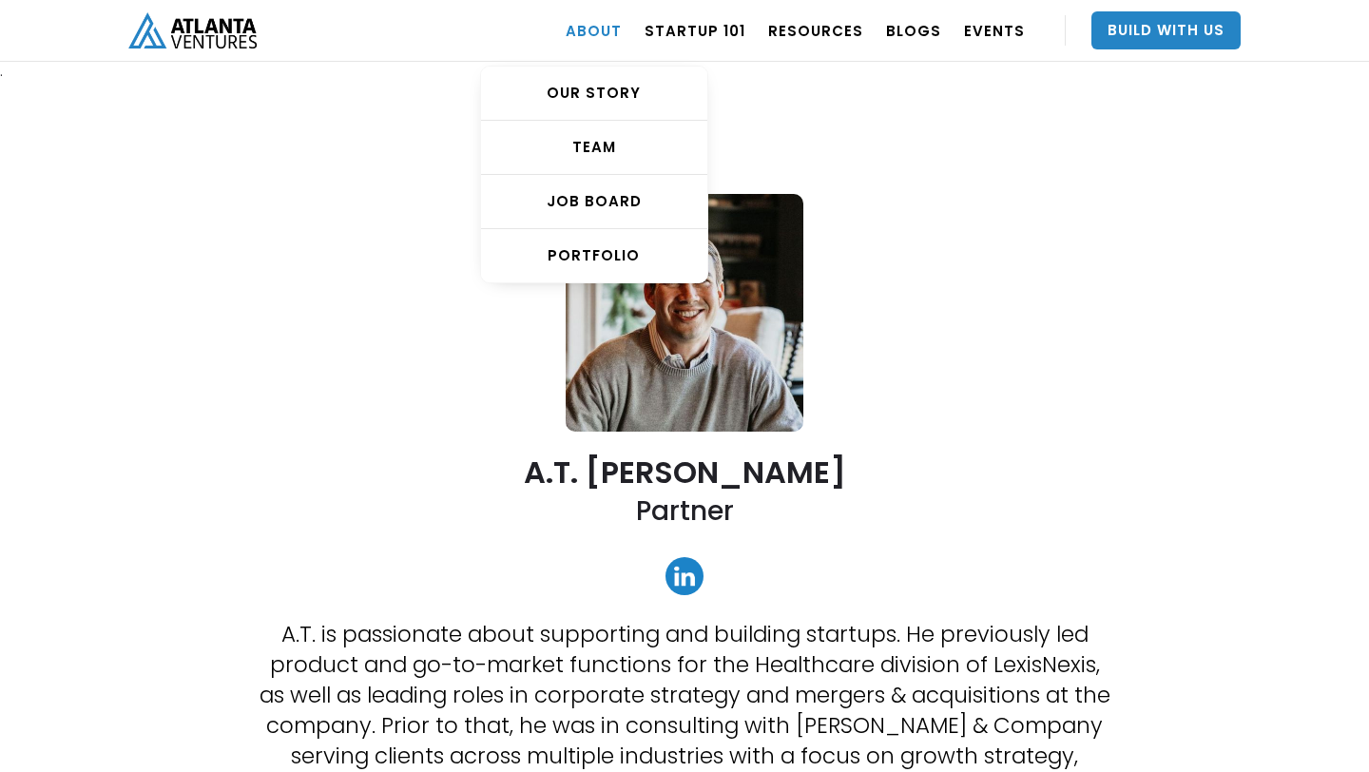
click at [622, 29] on link "ABOUT" at bounding box center [593, 30] width 56 height 53
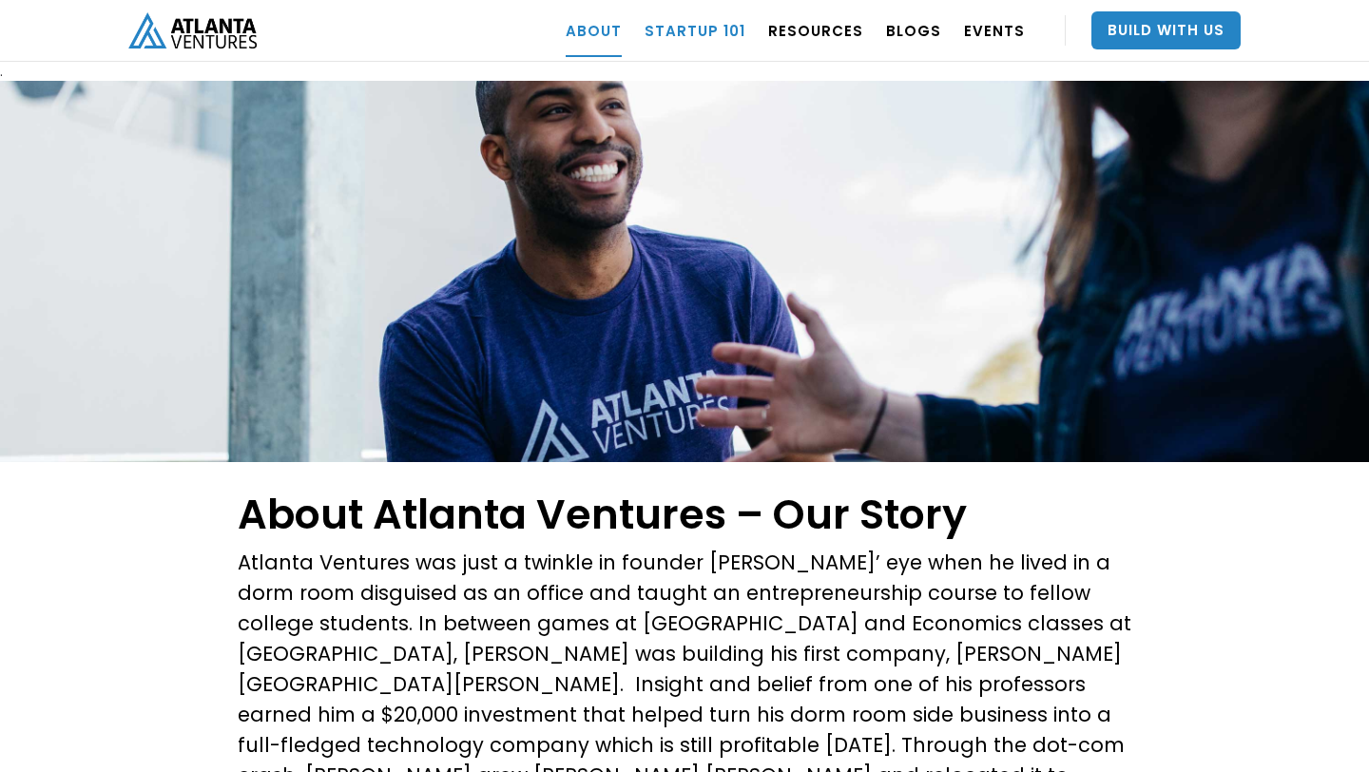
click at [737, 29] on link "Startup 101" at bounding box center [694, 30] width 101 height 53
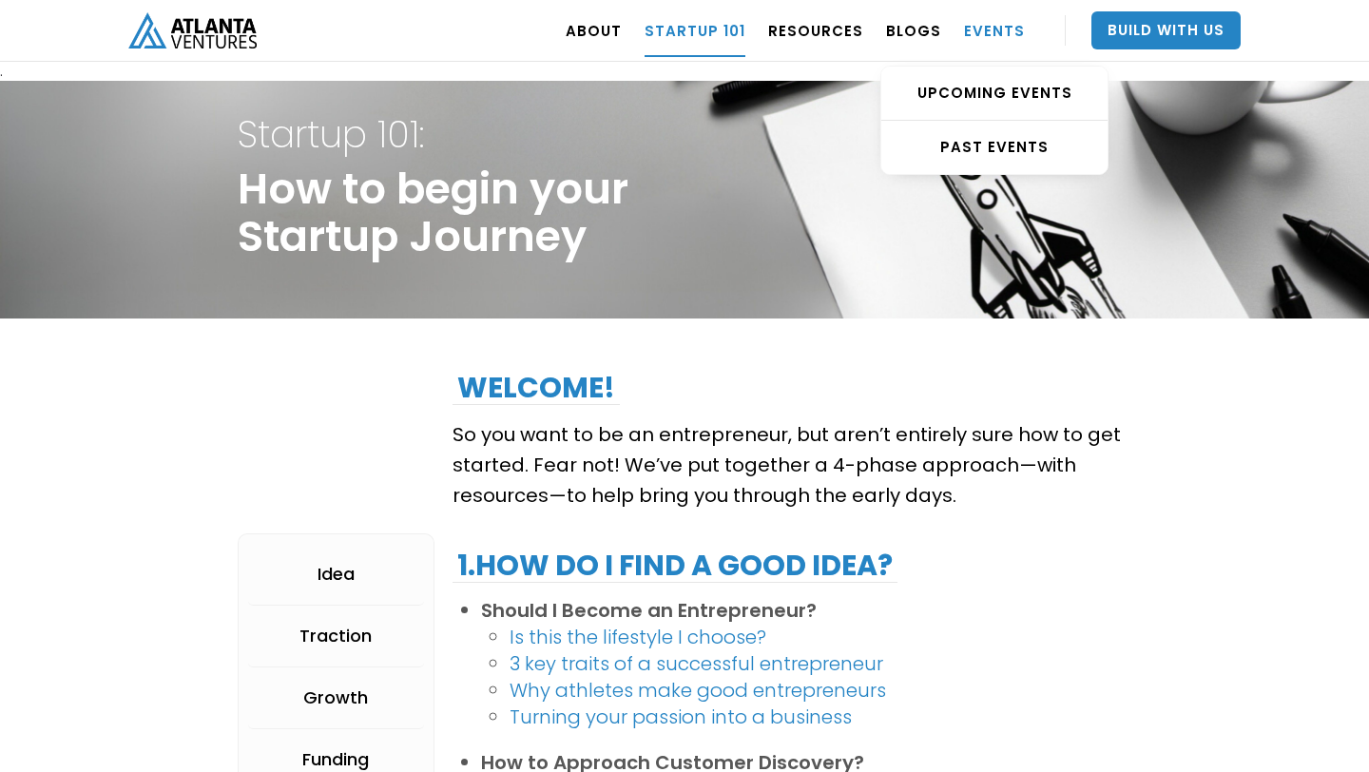
click at [977, 28] on link "EVENTS" at bounding box center [994, 30] width 61 height 53
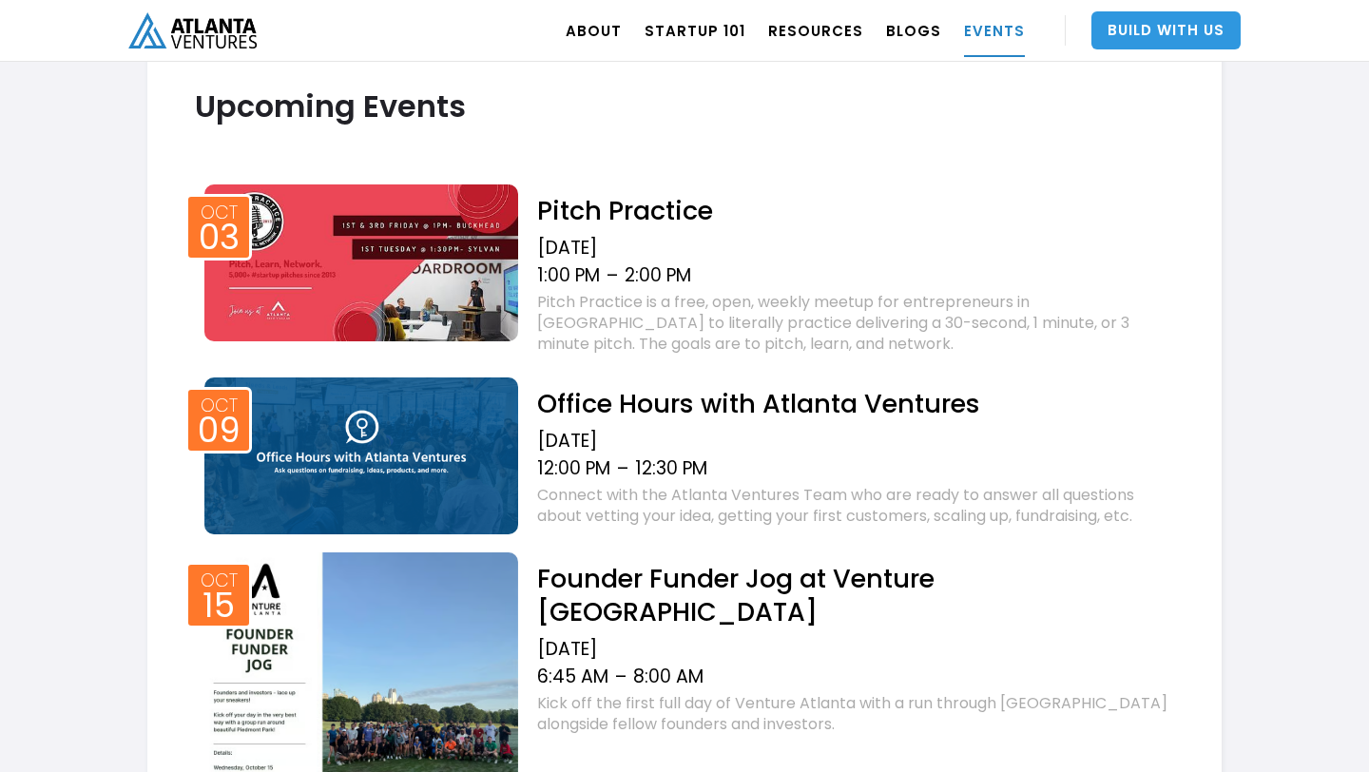
scroll to position [679, 0]
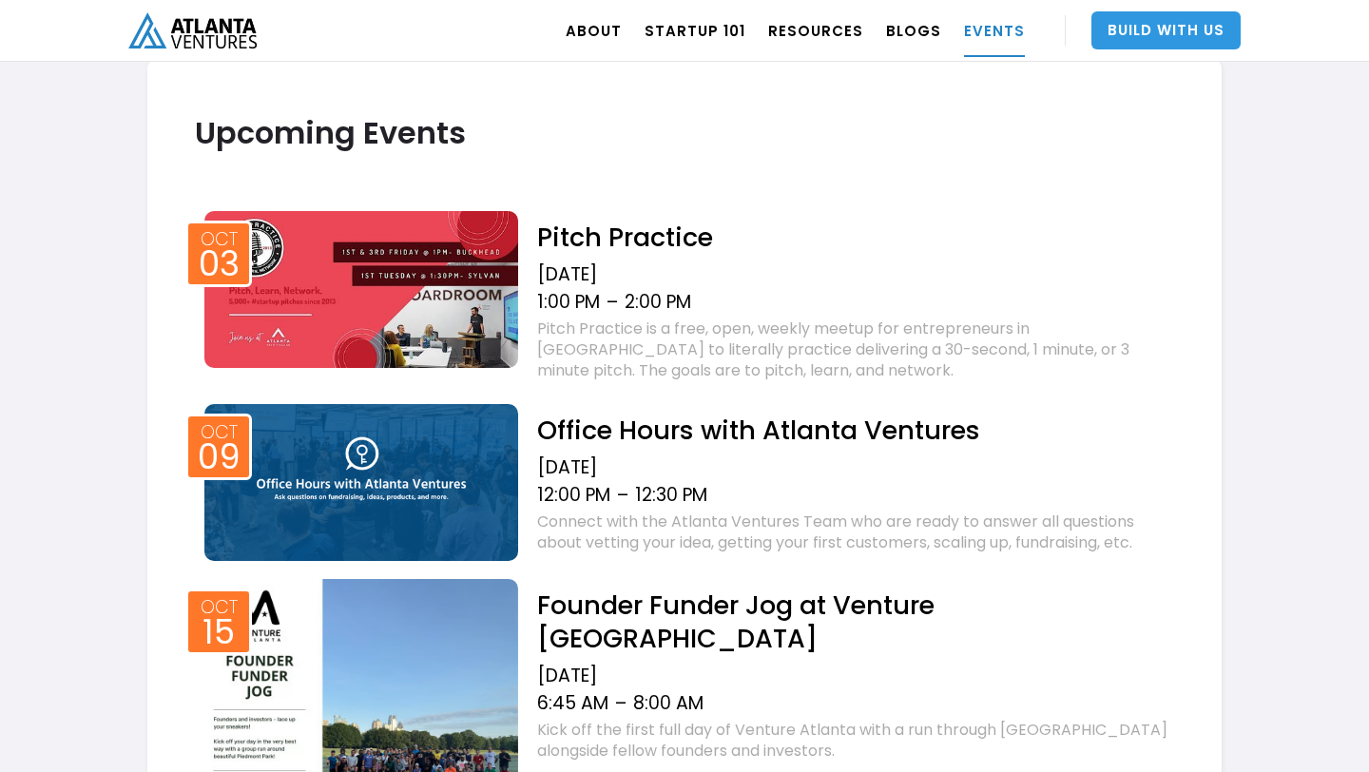
click at [1177, 40] on link "Build With Us" at bounding box center [1165, 30] width 149 height 38
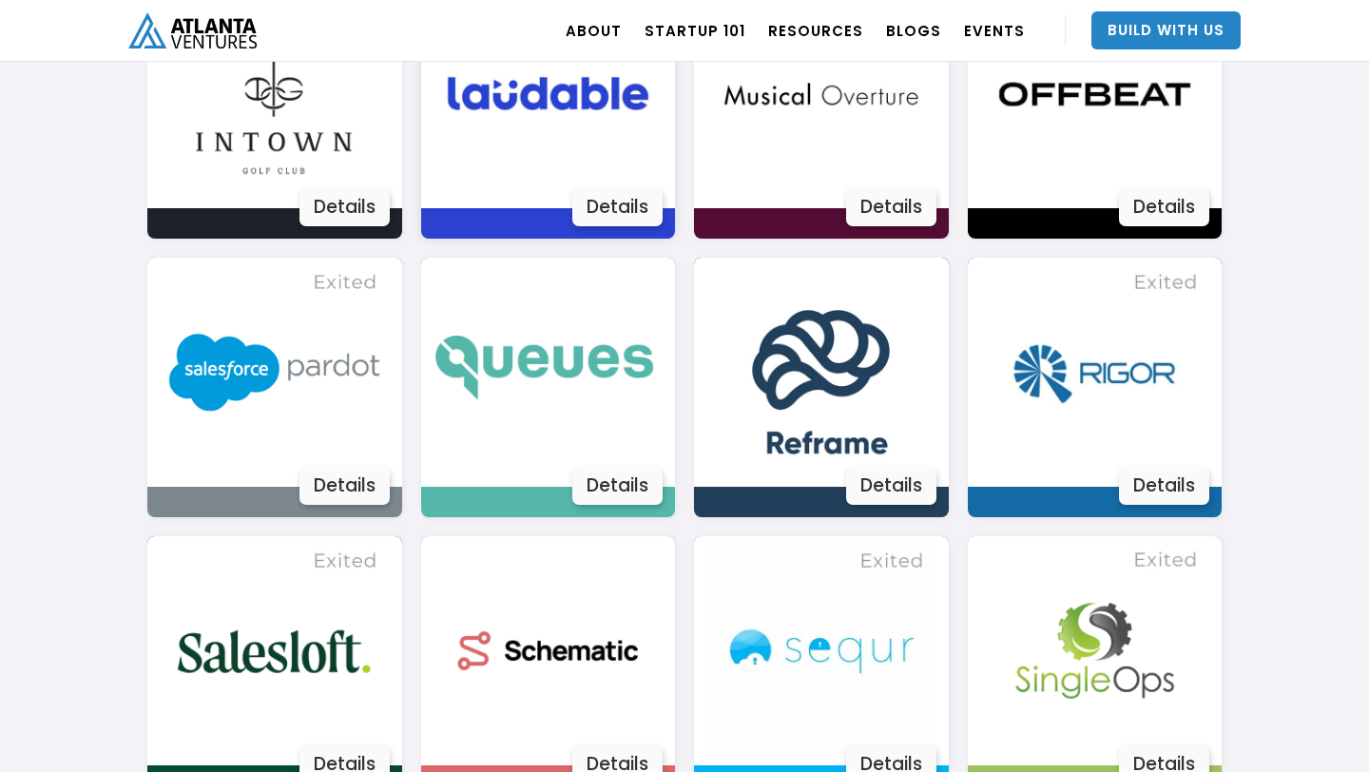
scroll to position [2852, 0]
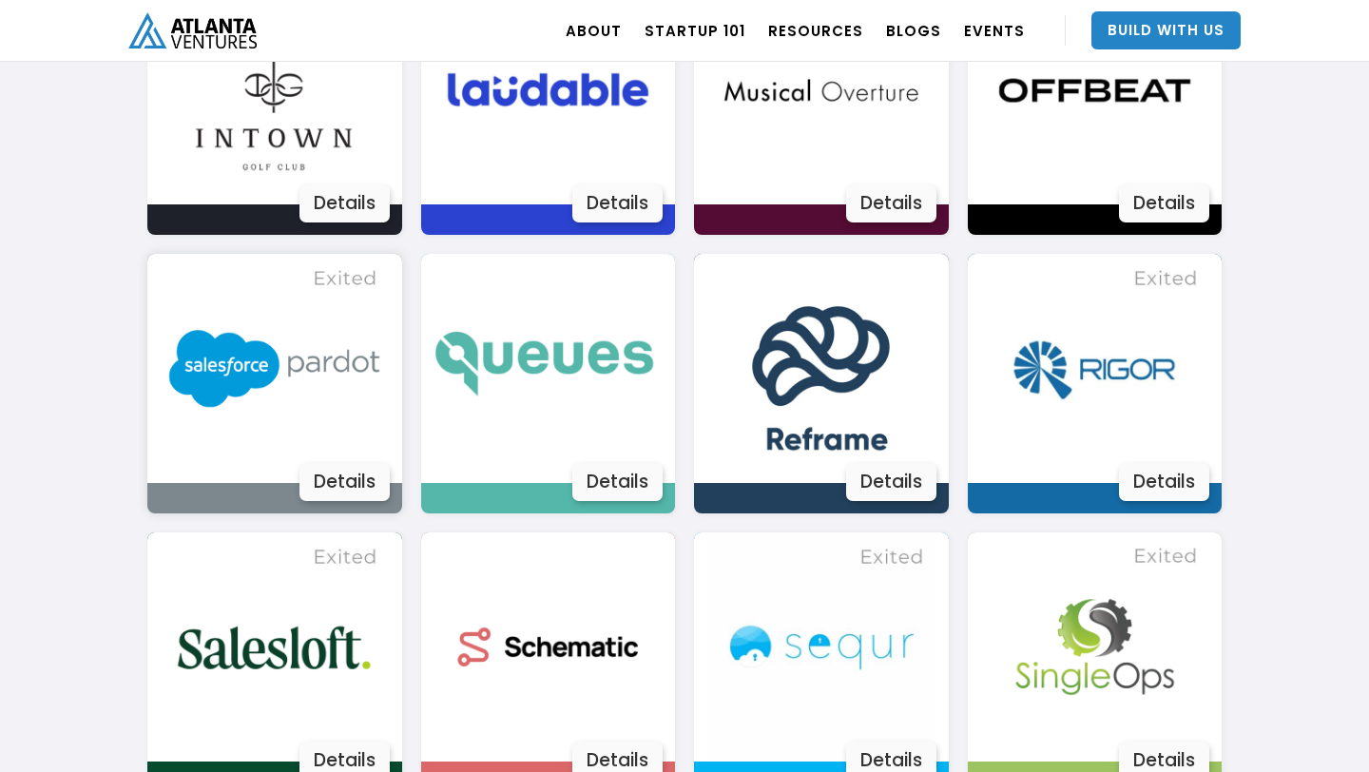
click at [310, 381] on img at bounding box center [274, 368] width 229 height 229
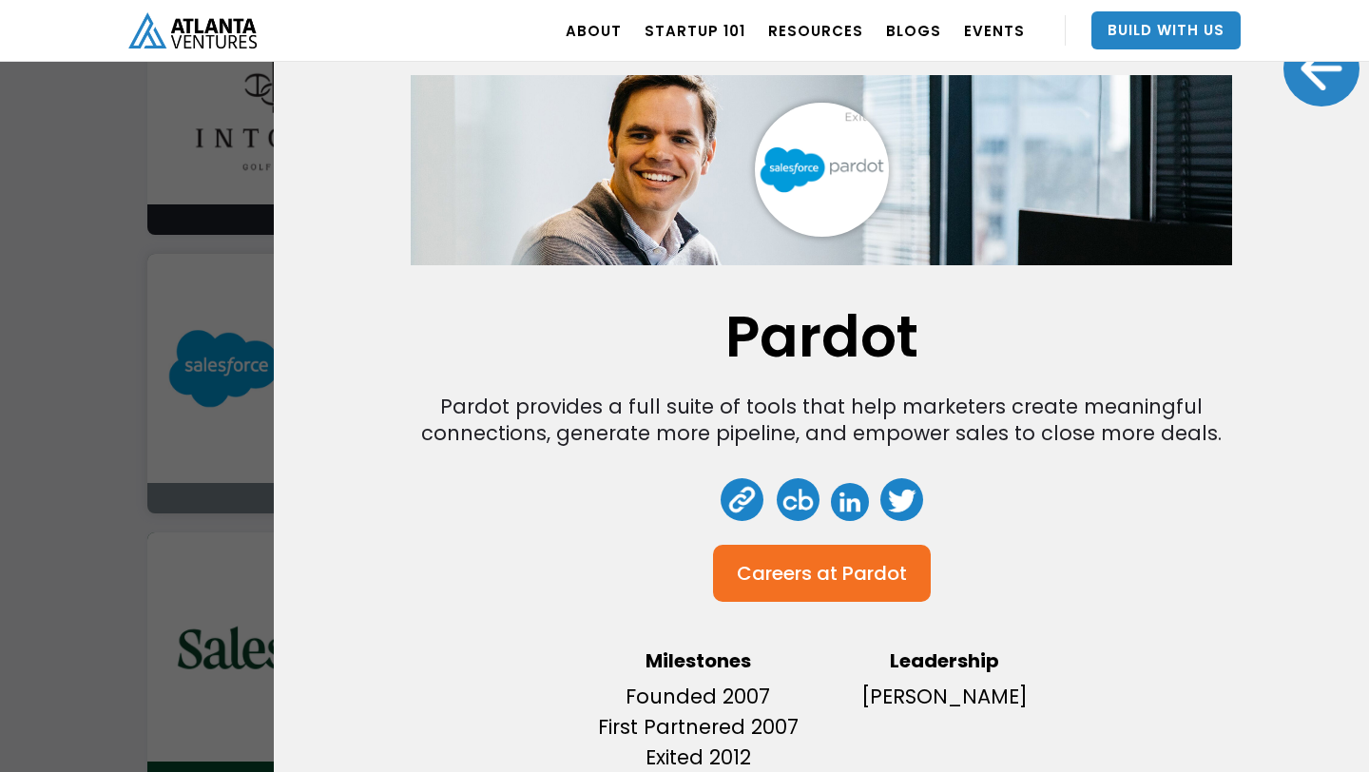
scroll to position [51, 0]
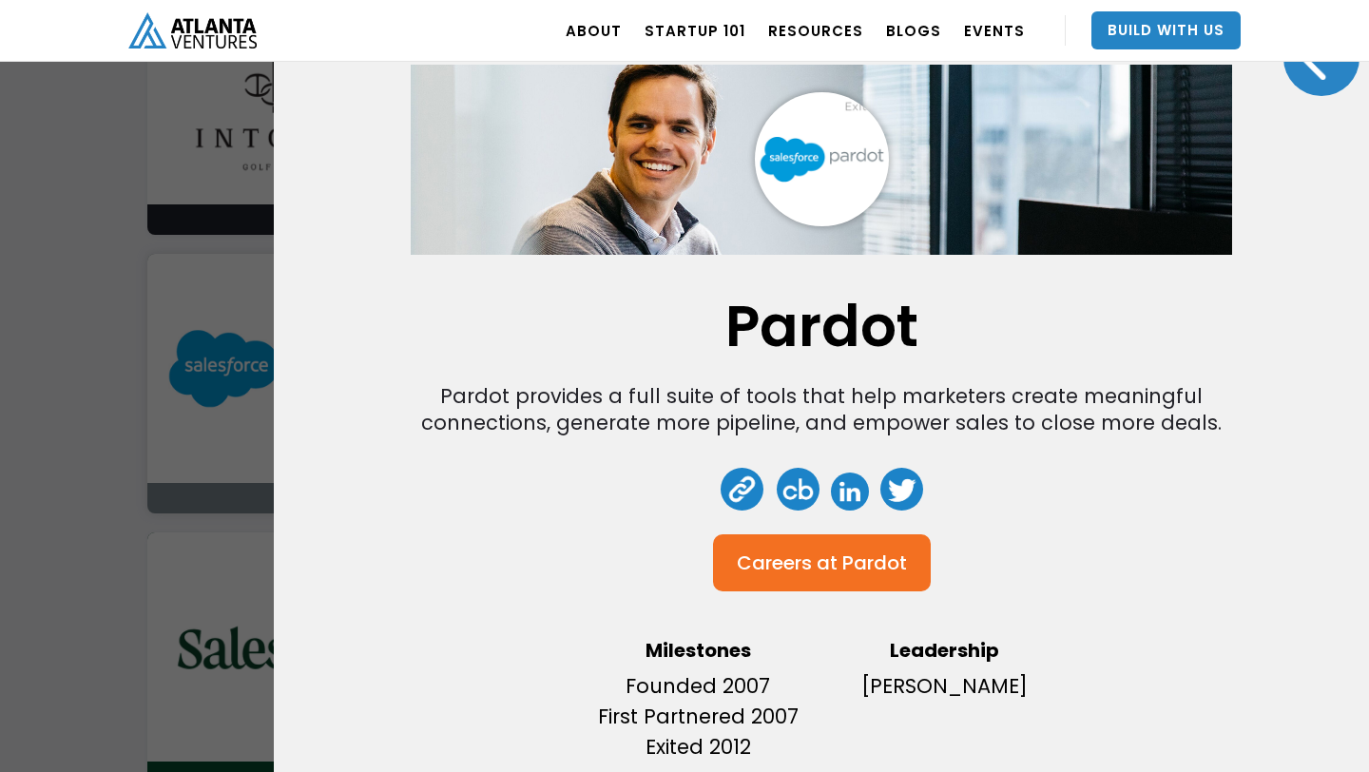
click at [140, 523] on div "Pardot Pardot provides a full suite of tools that help marketers create meaning…" at bounding box center [684, 386] width 1369 height 772
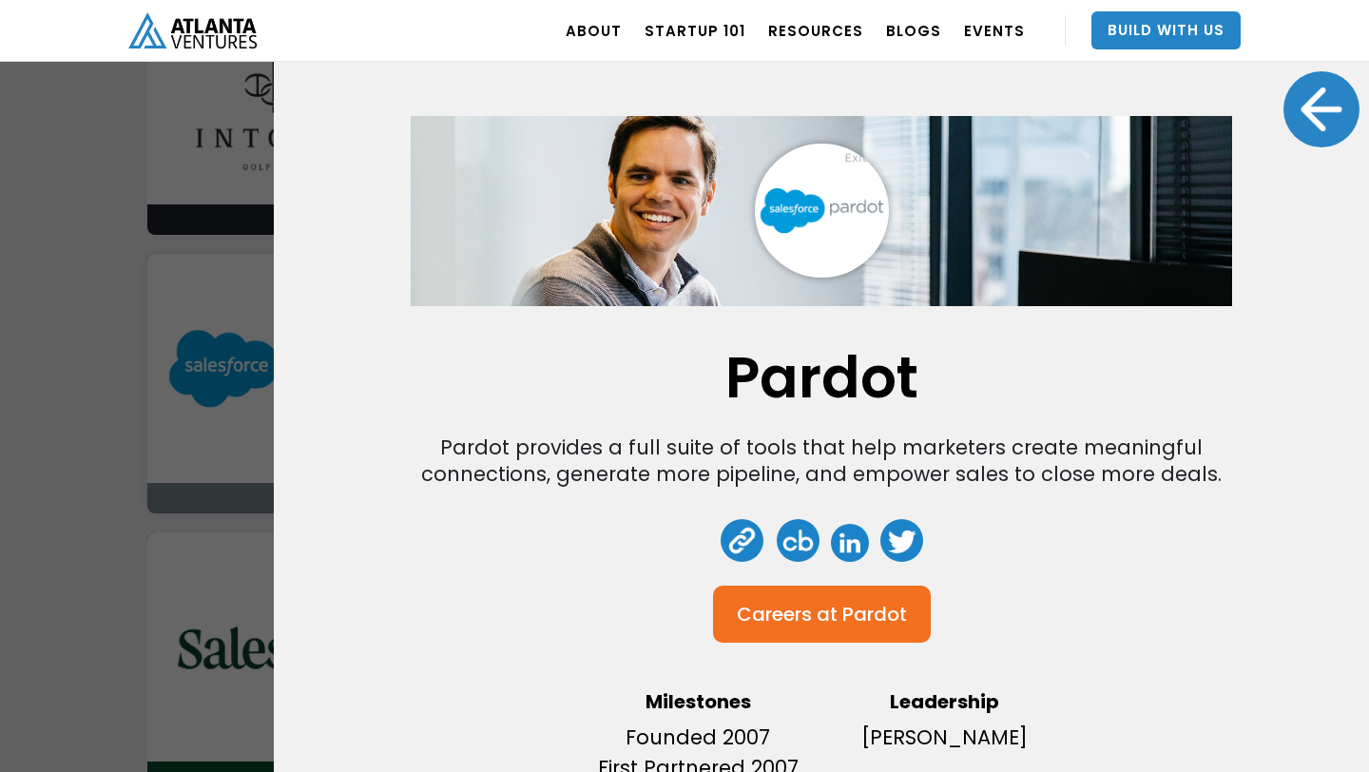
click at [207, 116] on div "Pardot Pardot provides a full suite of tools that help marketers create meaning…" at bounding box center [684, 386] width 1369 height 772
click at [1325, 113] on div at bounding box center [1321, 109] width 76 height 76
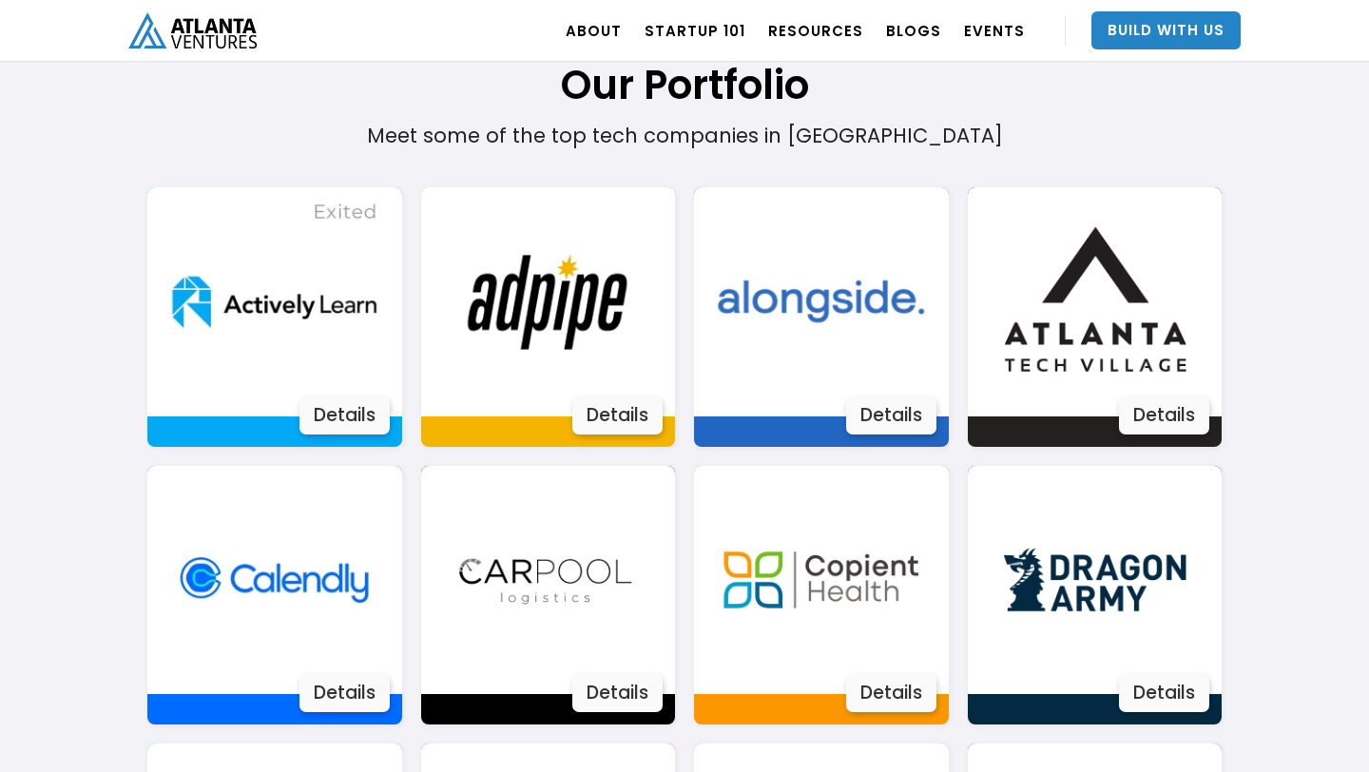
scroll to position [1365, 0]
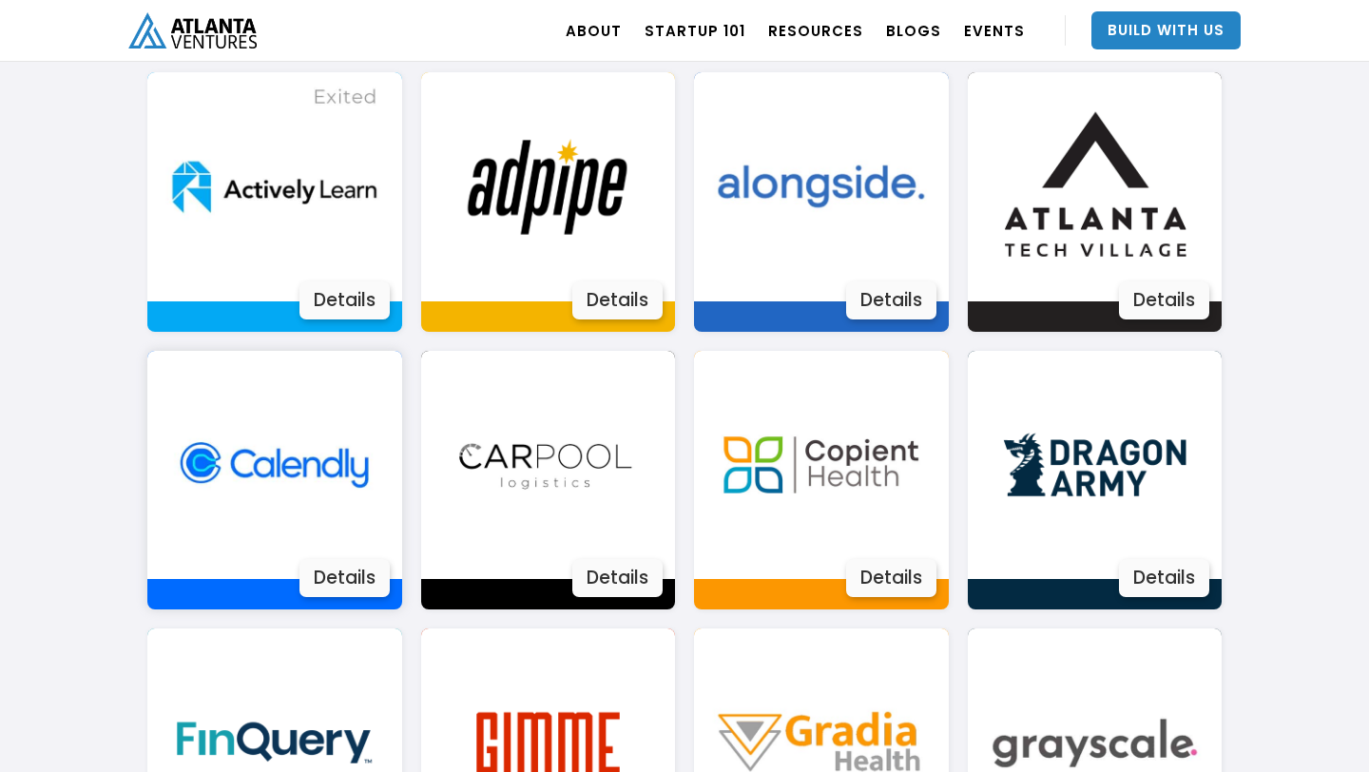
click at [315, 478] on img at bounding box center [274, 465] width 229 height 229
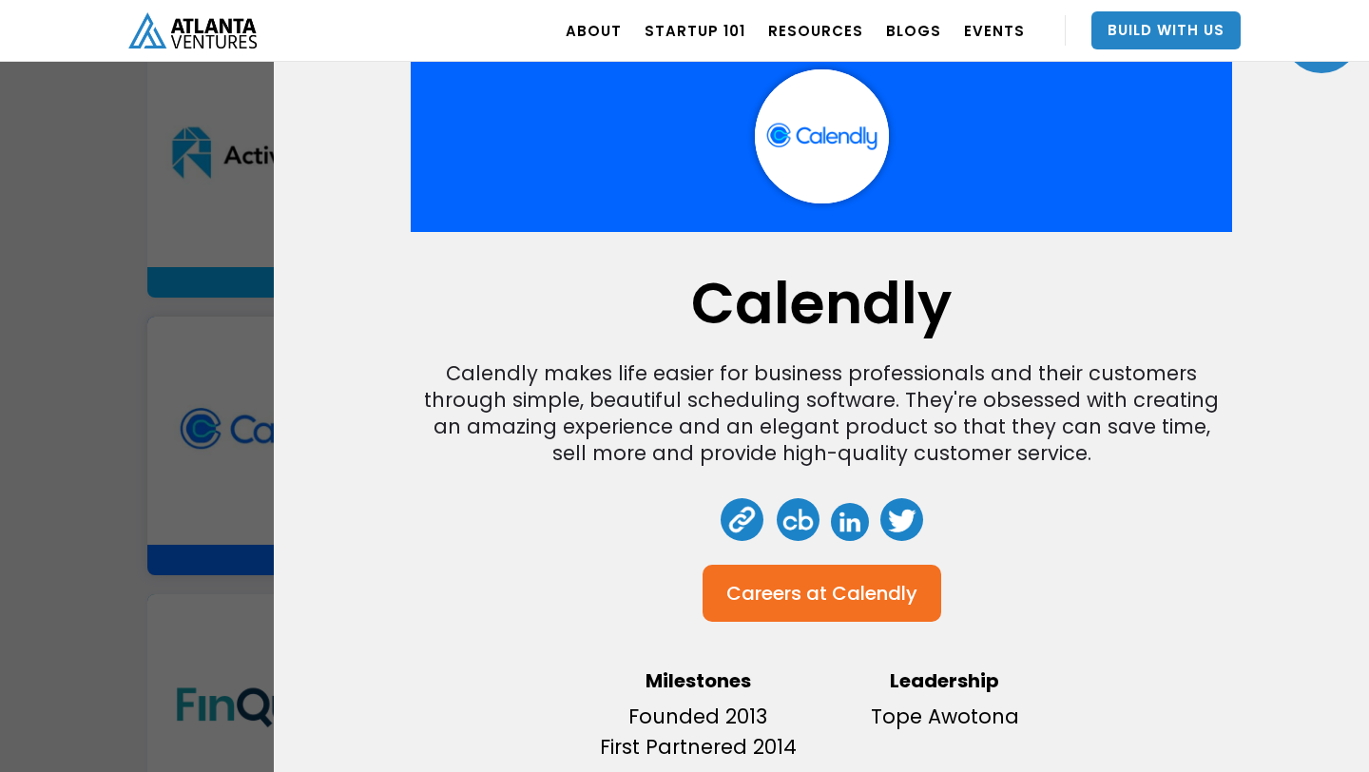
scroll to position [1402, 0]
click at [1326, 68] on div at bounding box center [1321, 35] width 76 height 76
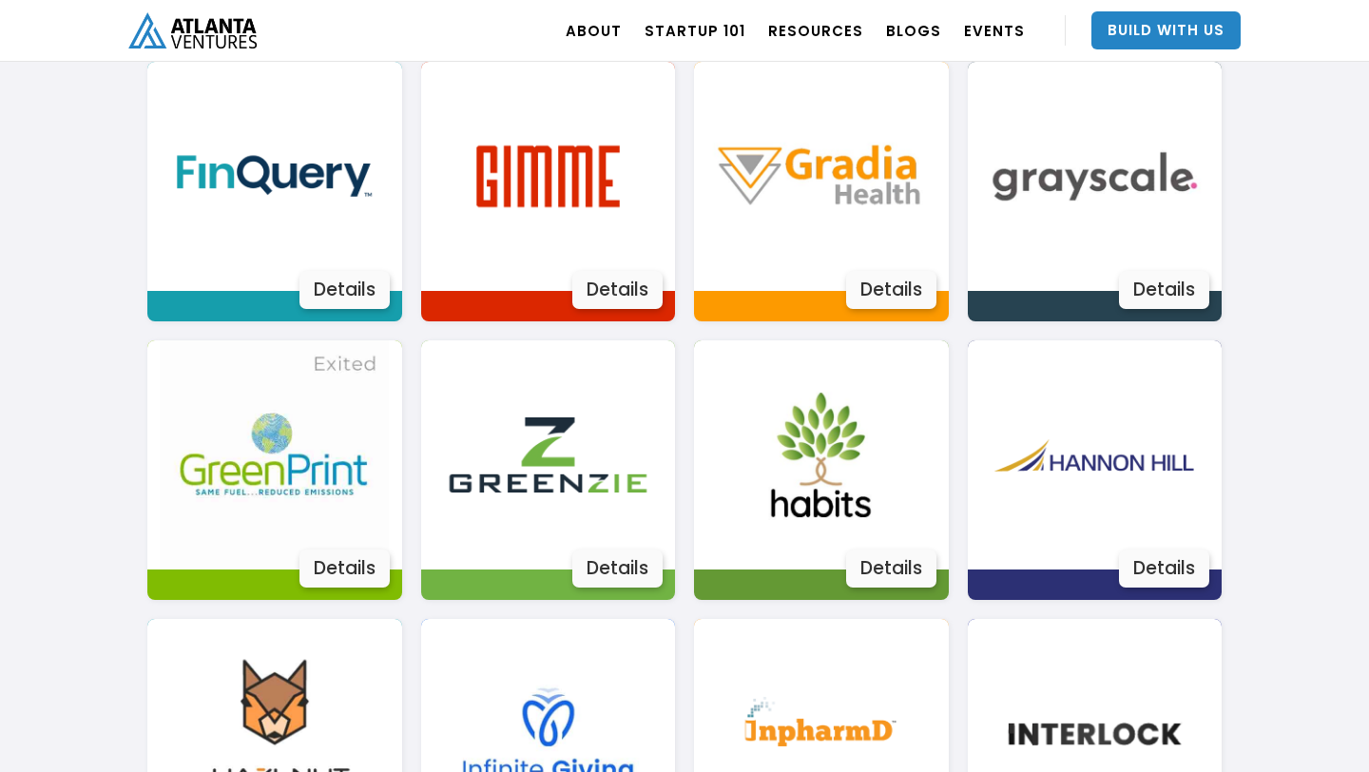
scroll to position [1934, 0]
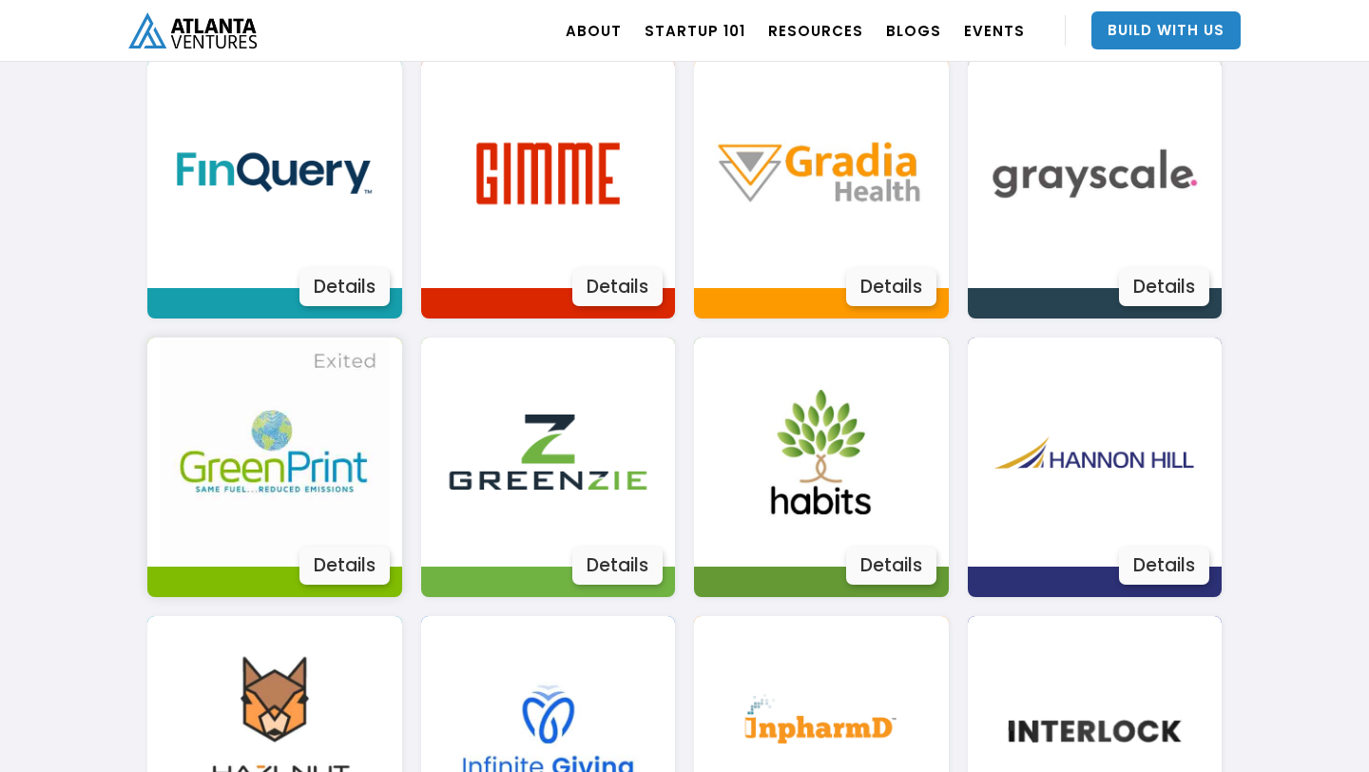
click at [284, 436] on img at bounding box center [274, 451] width 229 height 229
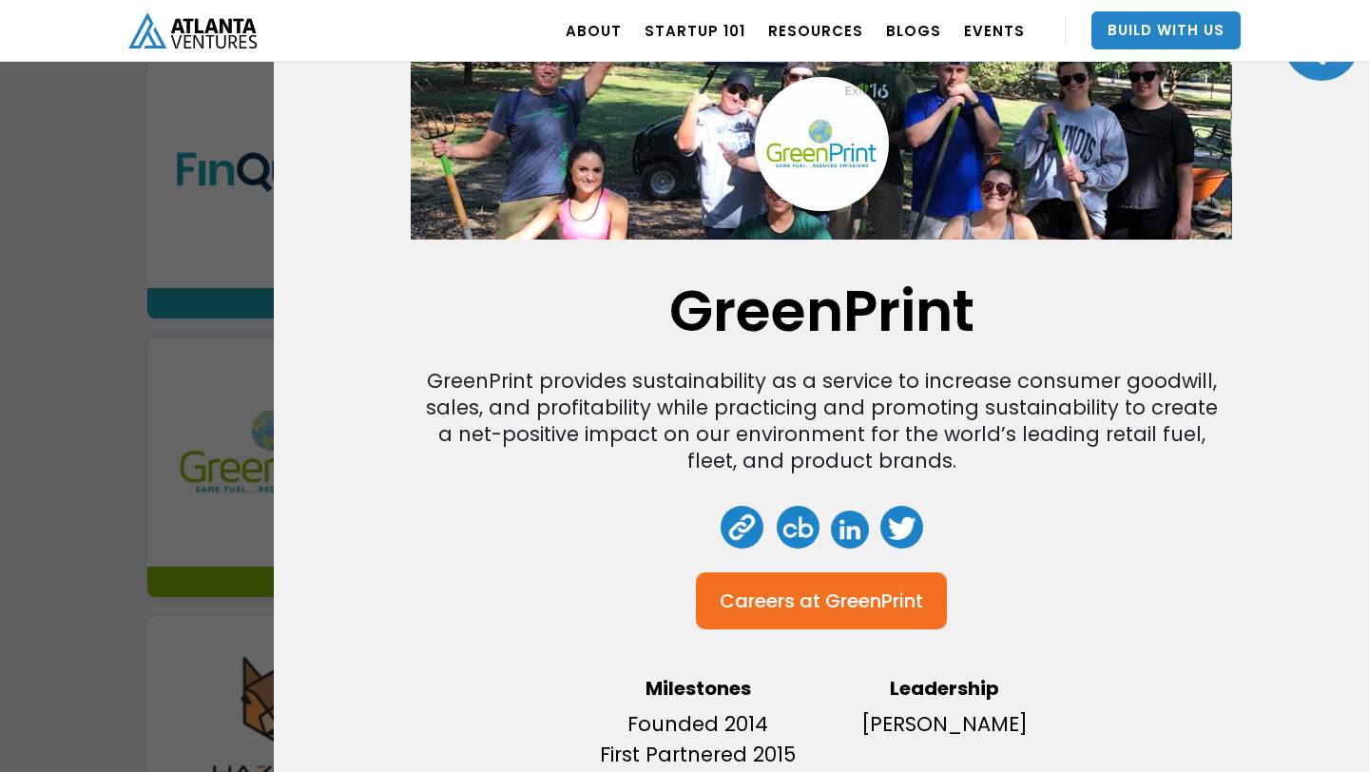
scroll to position [0, 0]
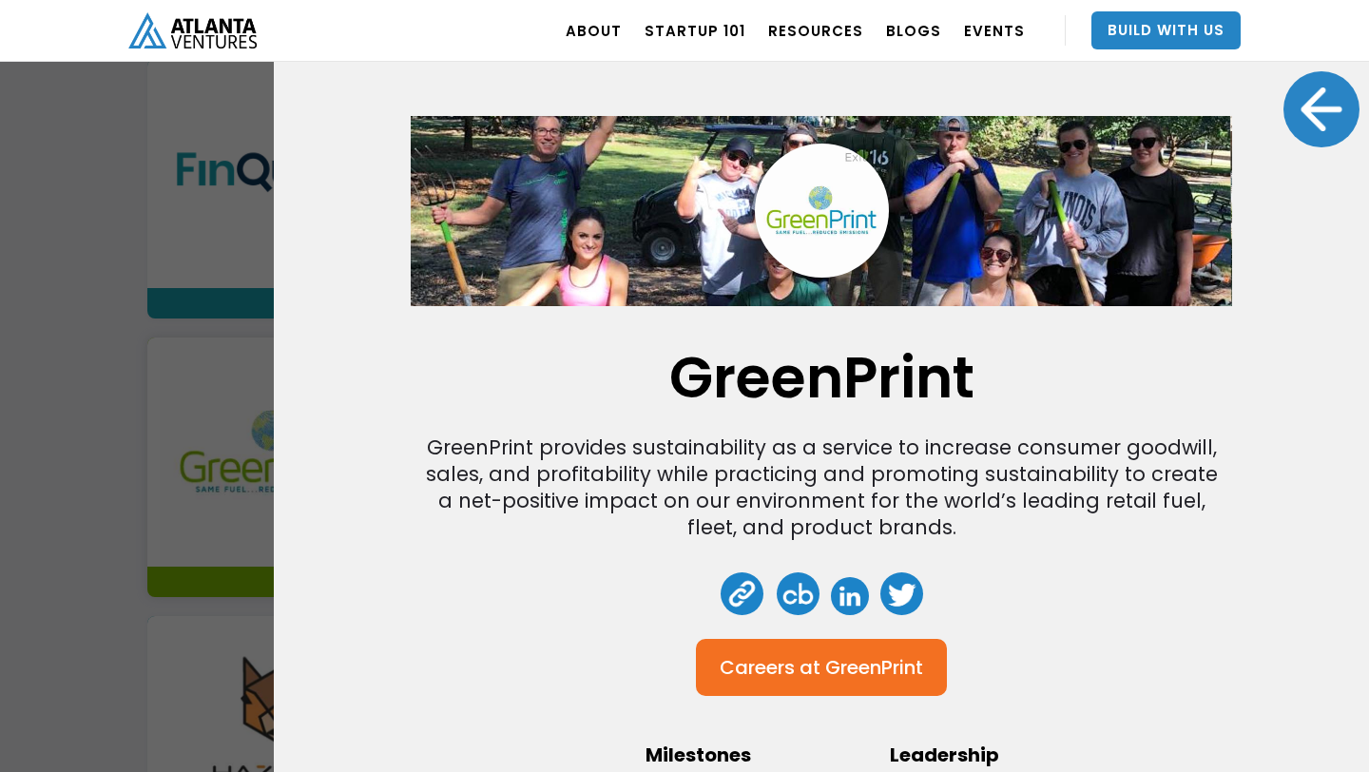
click at [1318, 117] on div at bounding box center [1321, 109] width 76 height 76
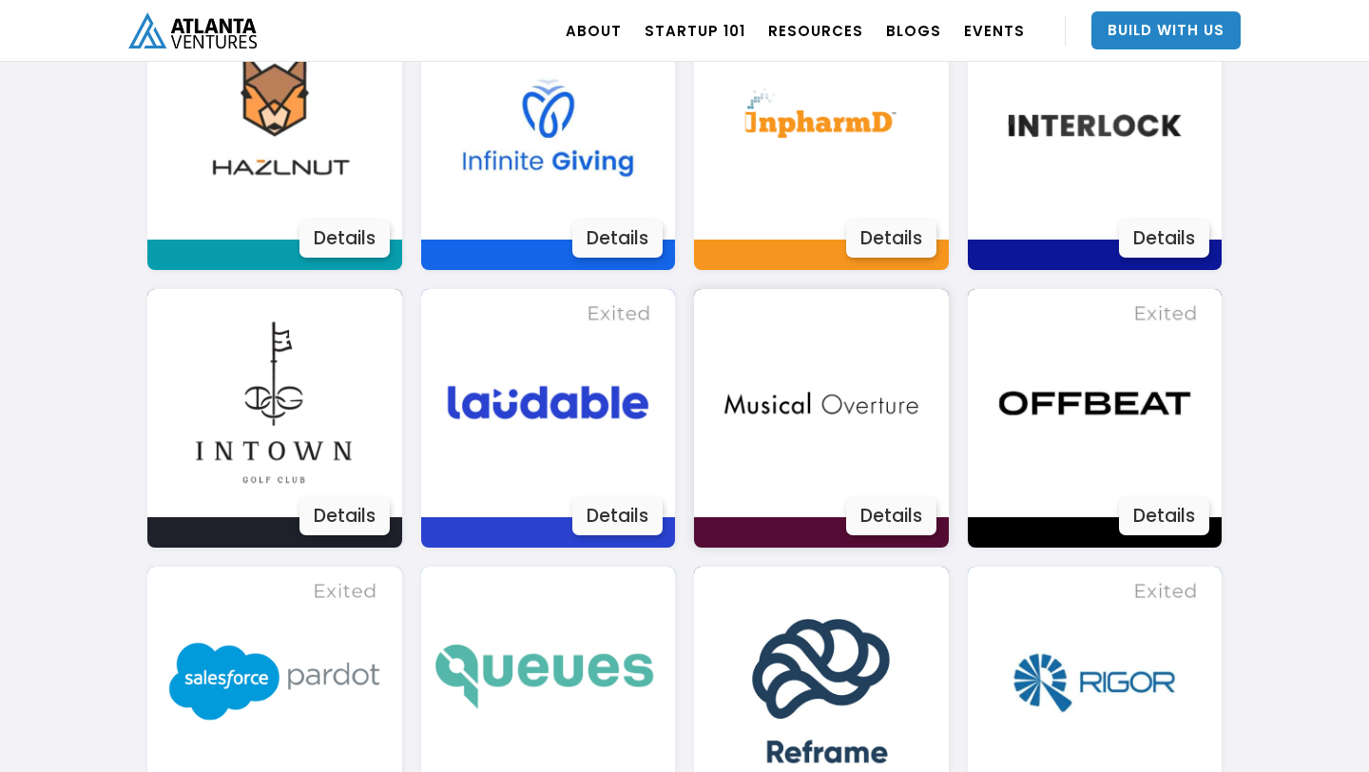
scroll to position [2546, 0]
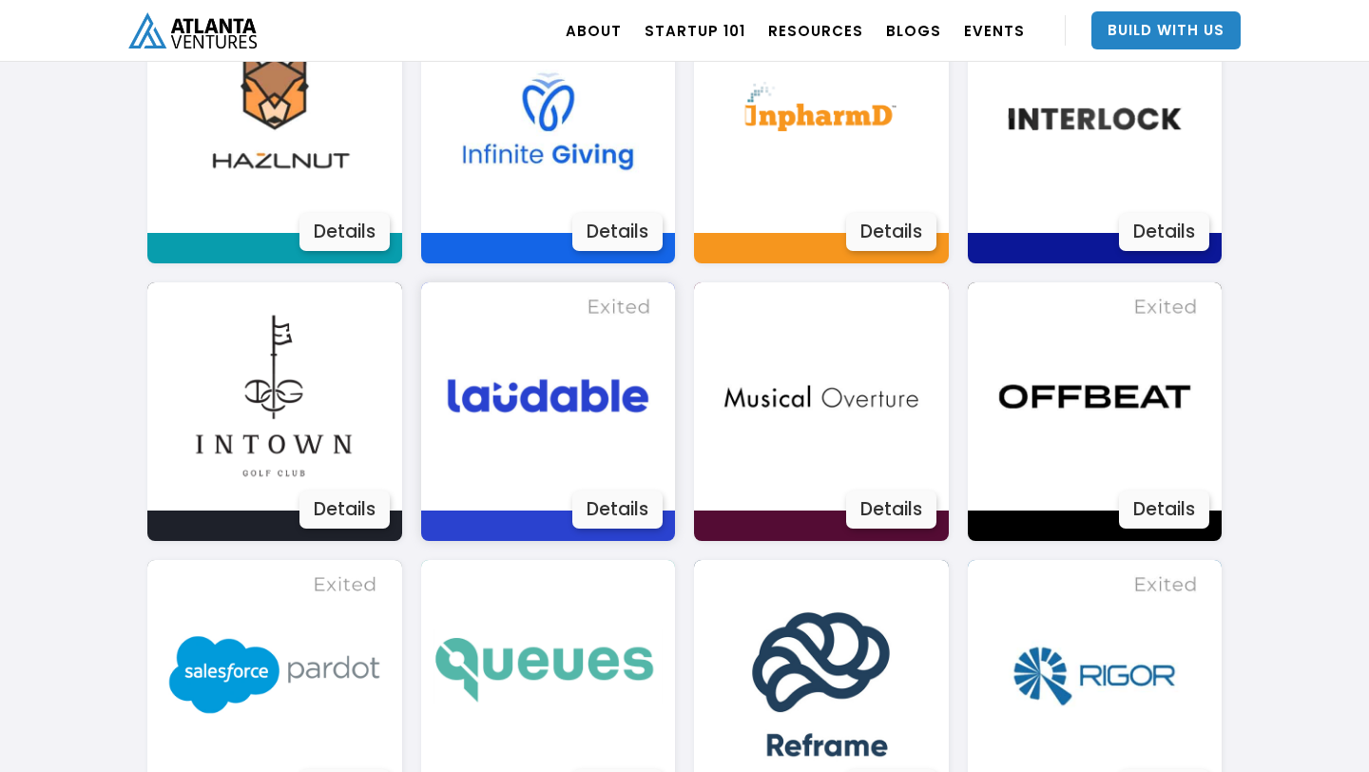
click at [548, 412] on img at bounding box center [547, 396] width 229 height 229
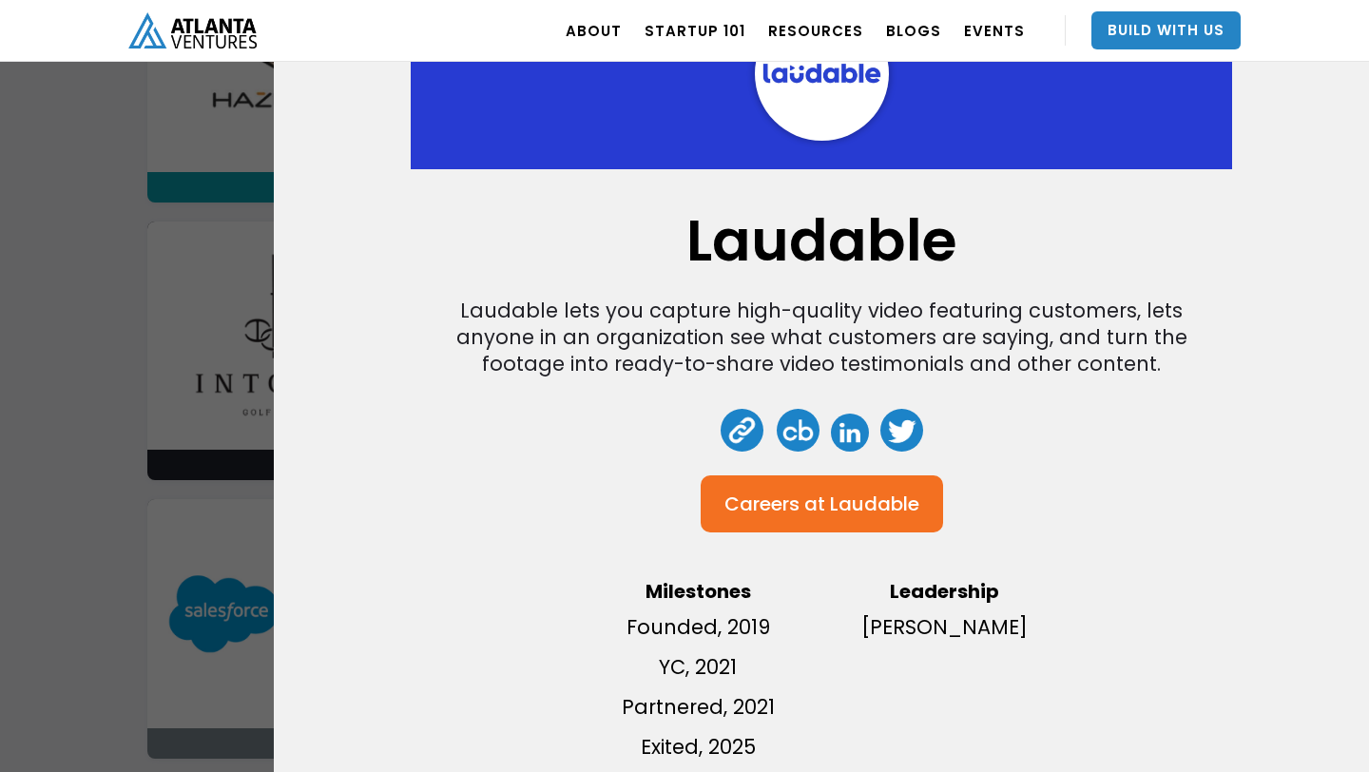
scroll to position [0, 0]
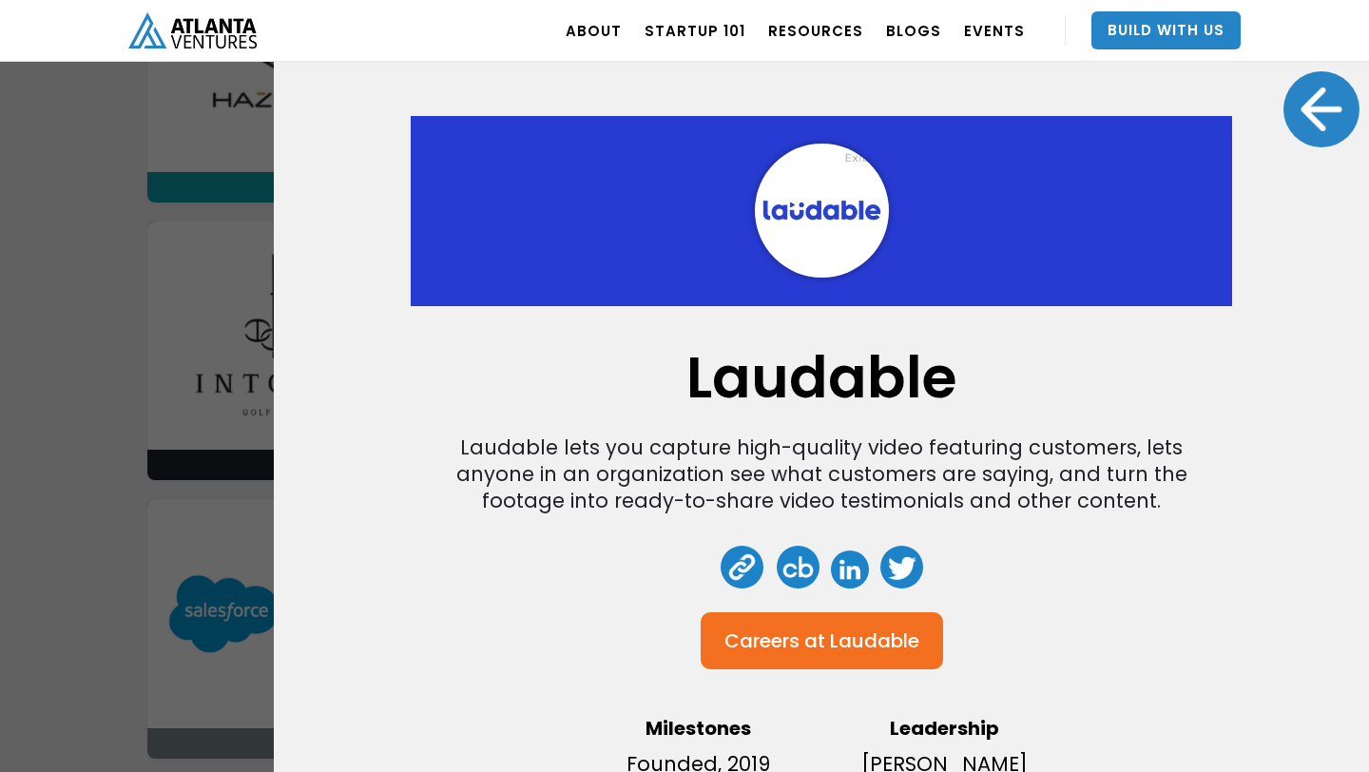
click at [1341, 96] on div at bounding box center [1321, 109] width 76 height 76
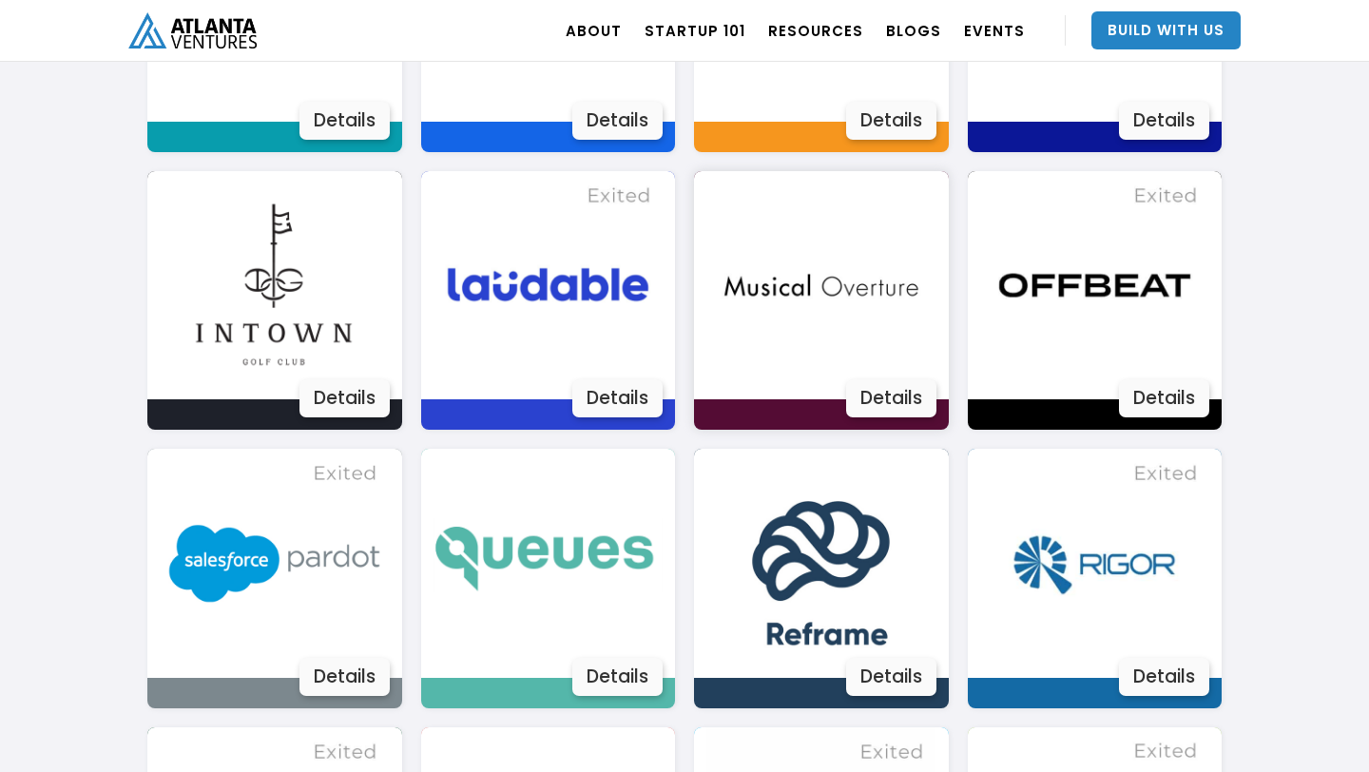
scroll to position [2663, 0]
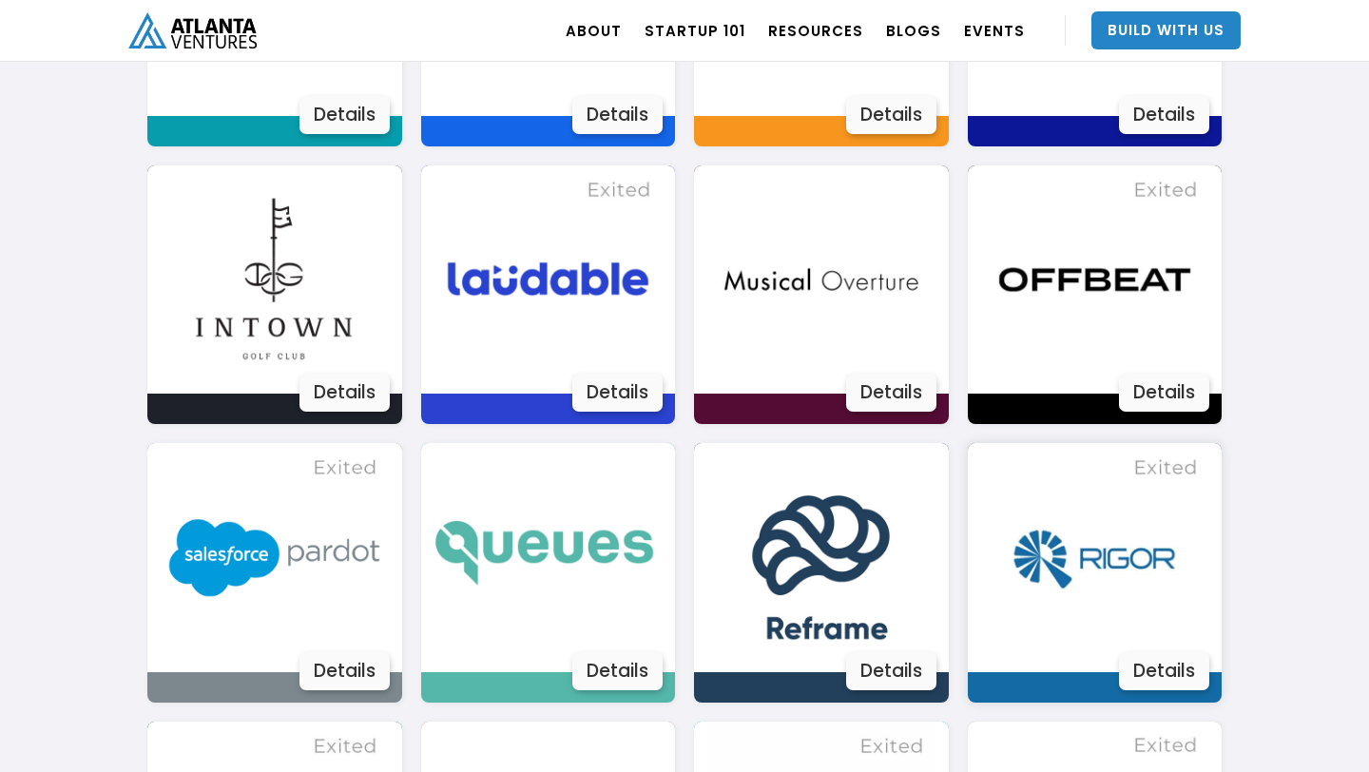
click at [1074, 552] on img at bounding box center [1094, 557] width 229 height 229
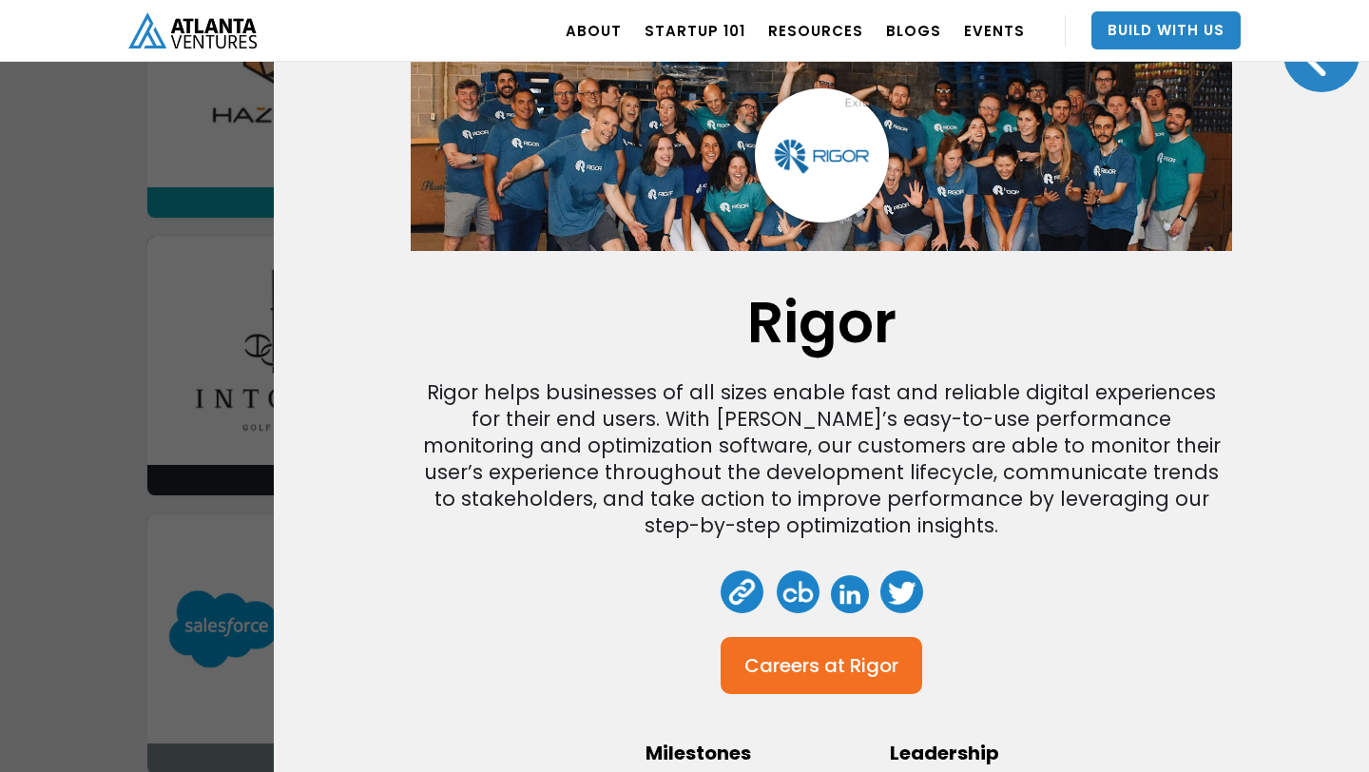
scroll to position [0, 0]
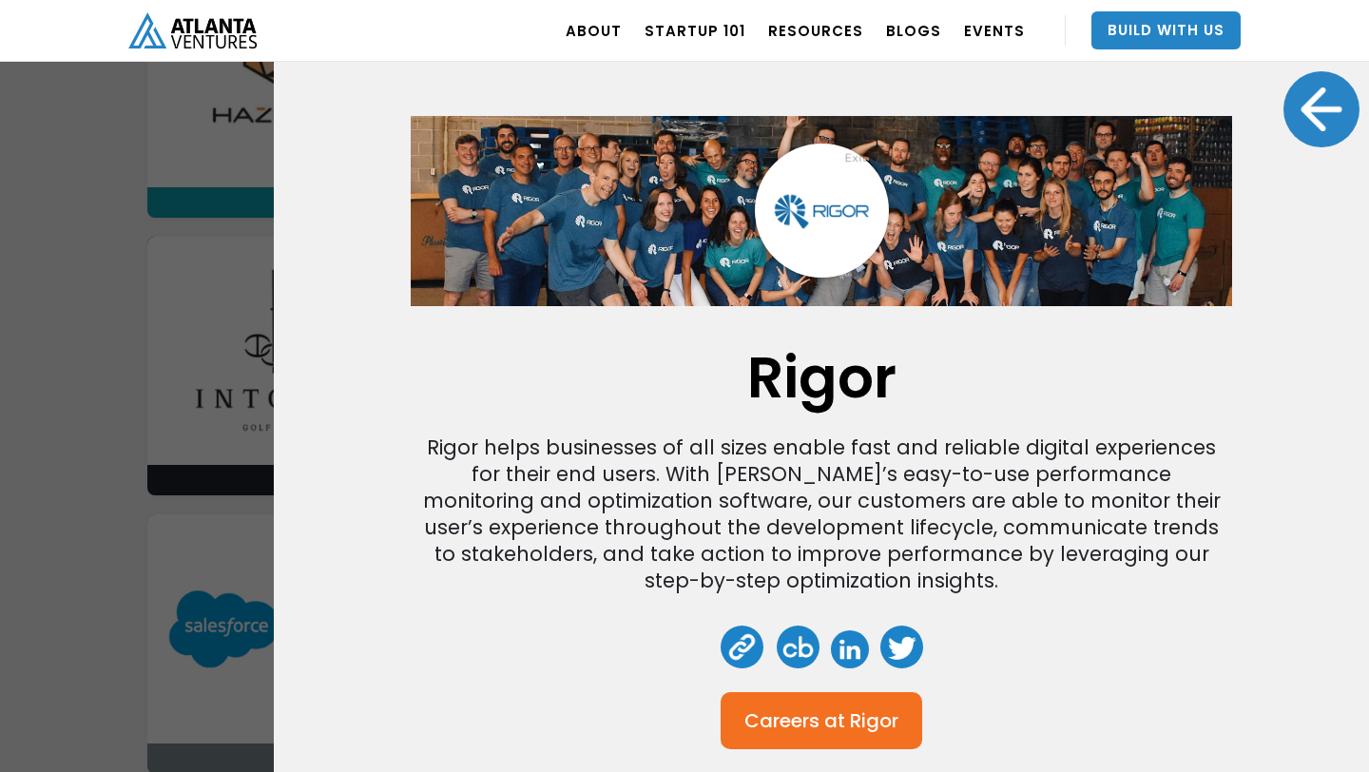
click at [1326, 121] on div at bounding box center [1321, 109] width 76 height 76
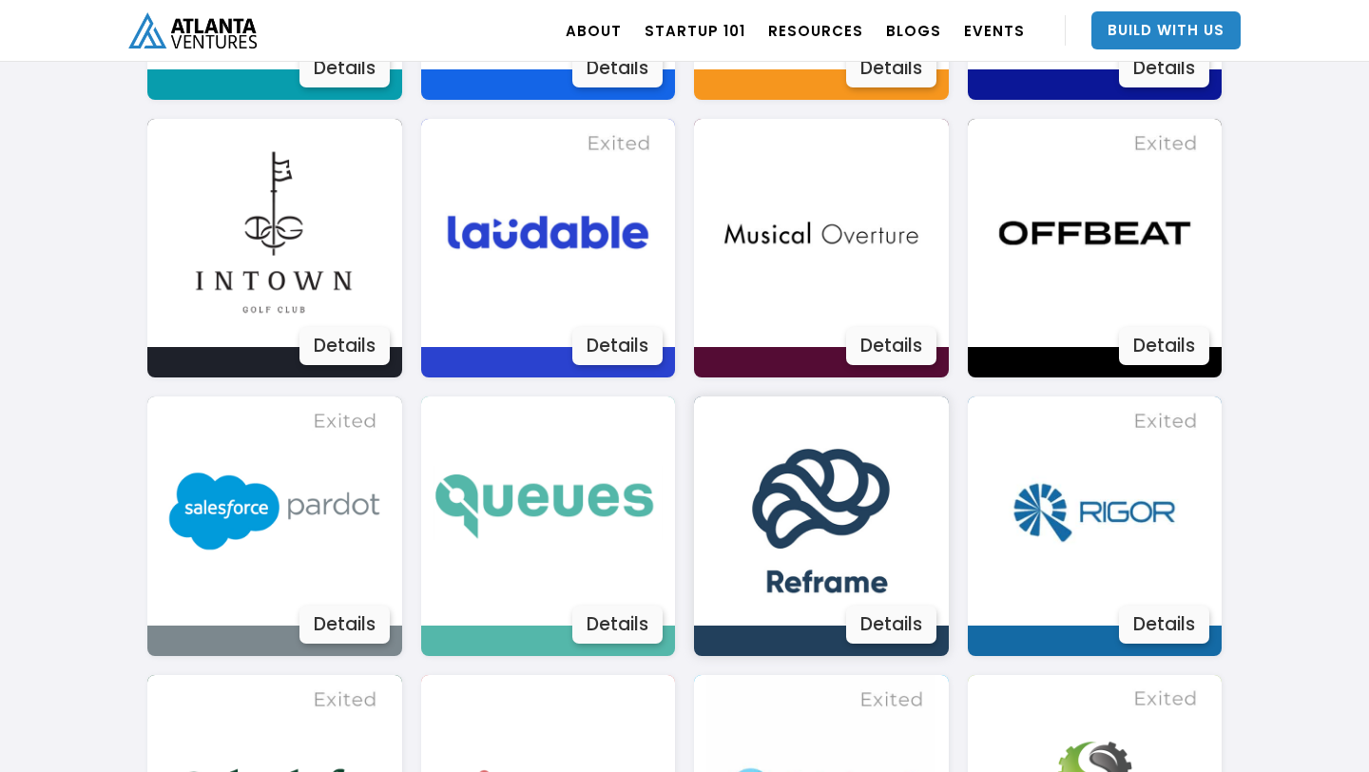
scroll to position [2945, 0]
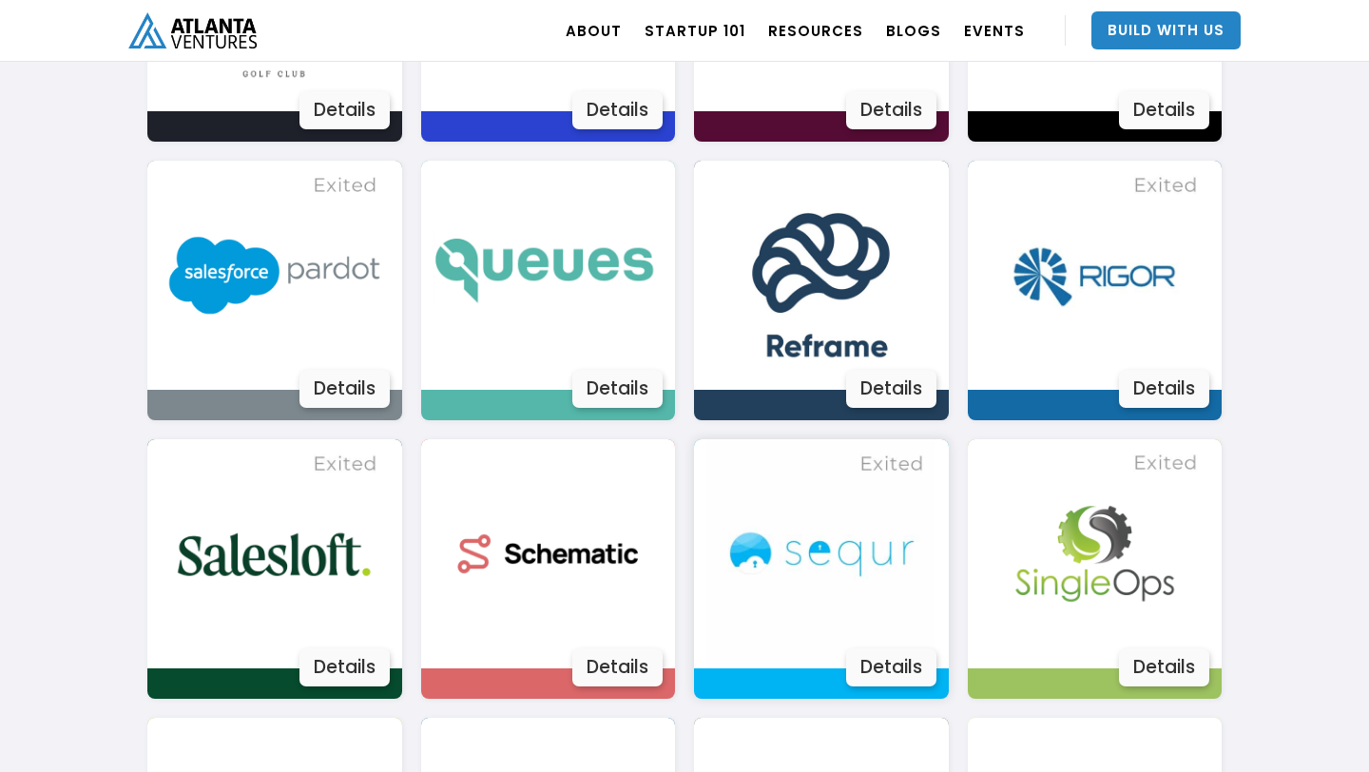
click at [880, 546] on img at bounding box center [820, 553] width 229 height 229
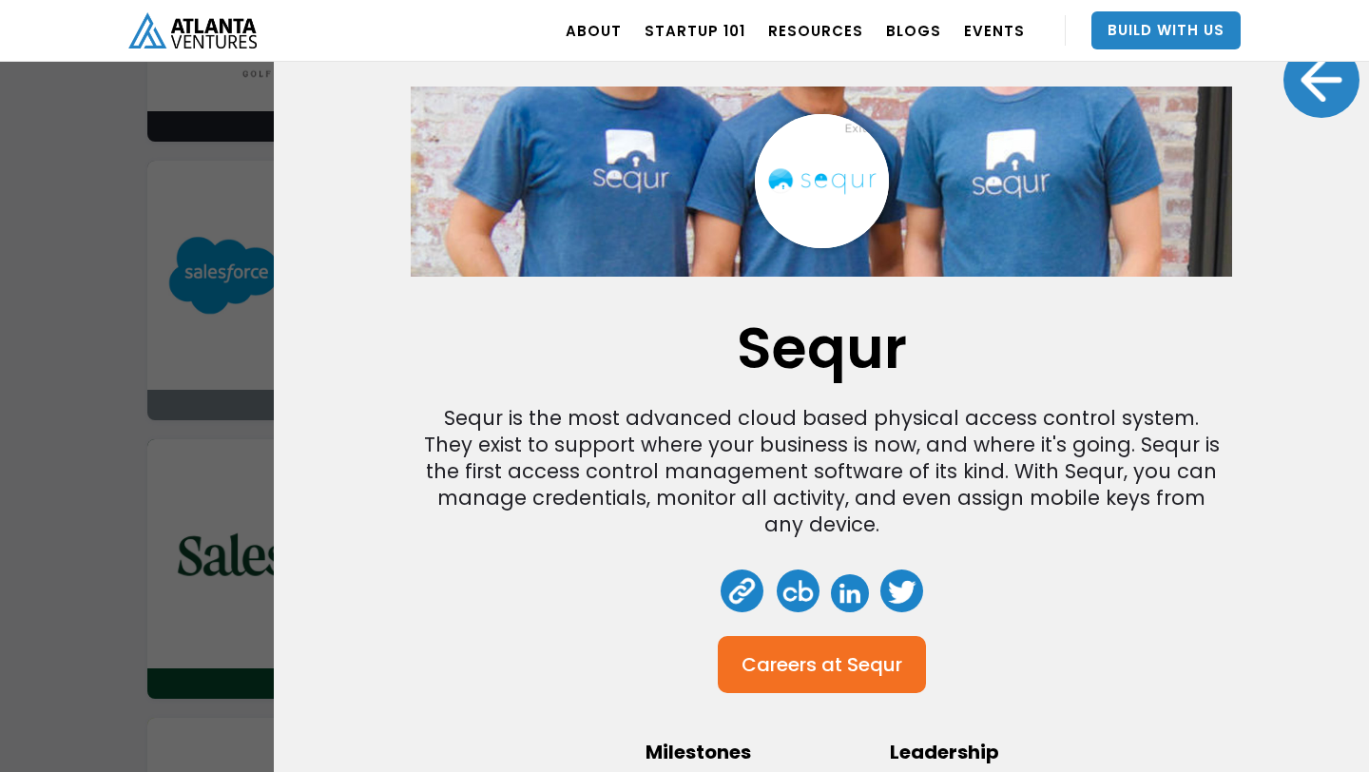
scroll to position [0, 0]
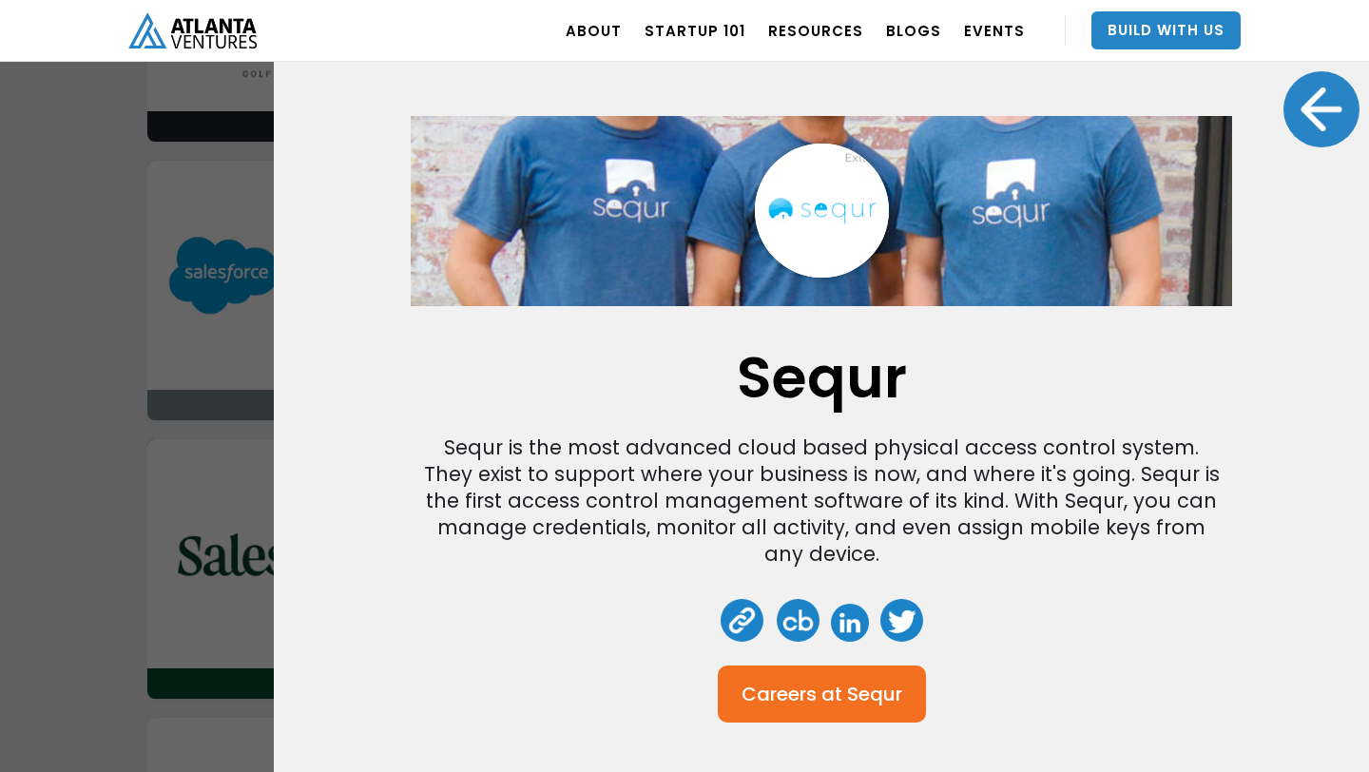
click at [1300, 125] on div at bounding box center [1321, 109] width 76 height 76
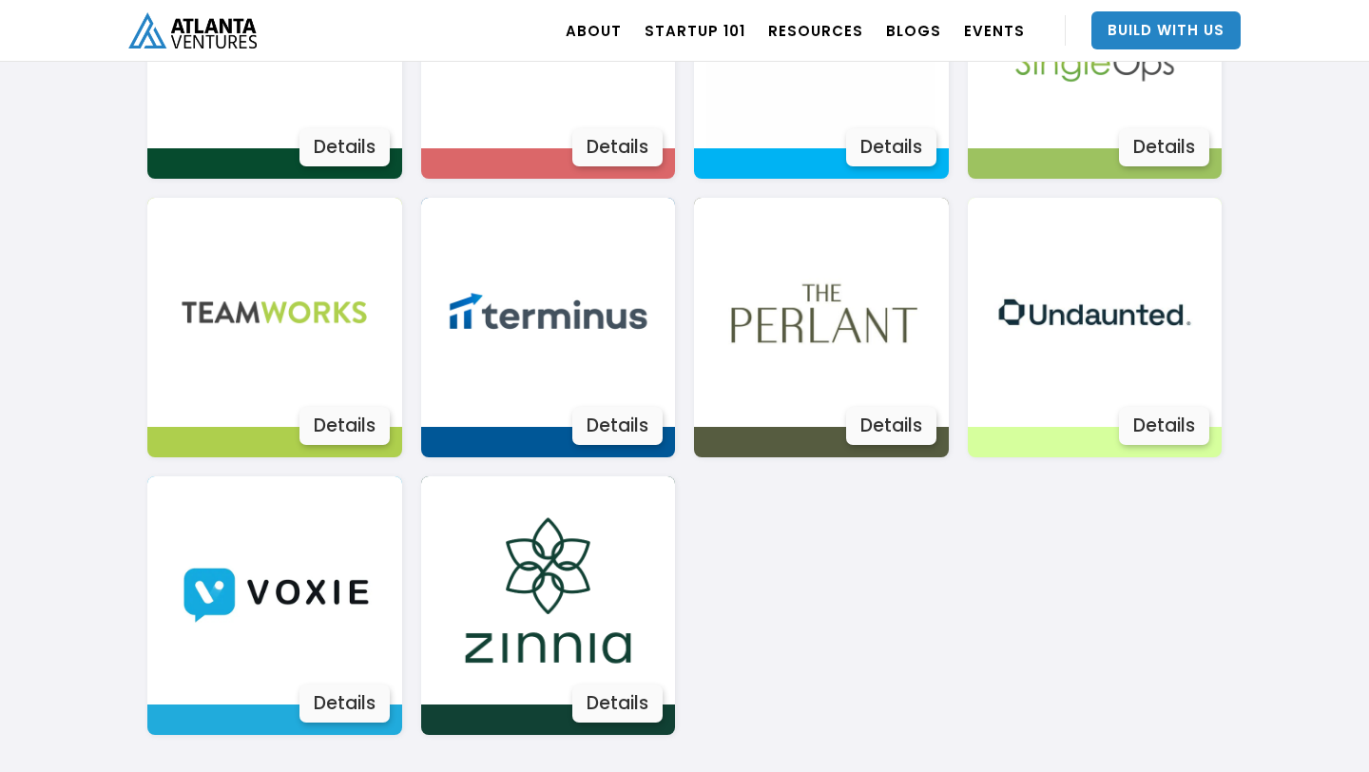
scroll to position [3127, 0]
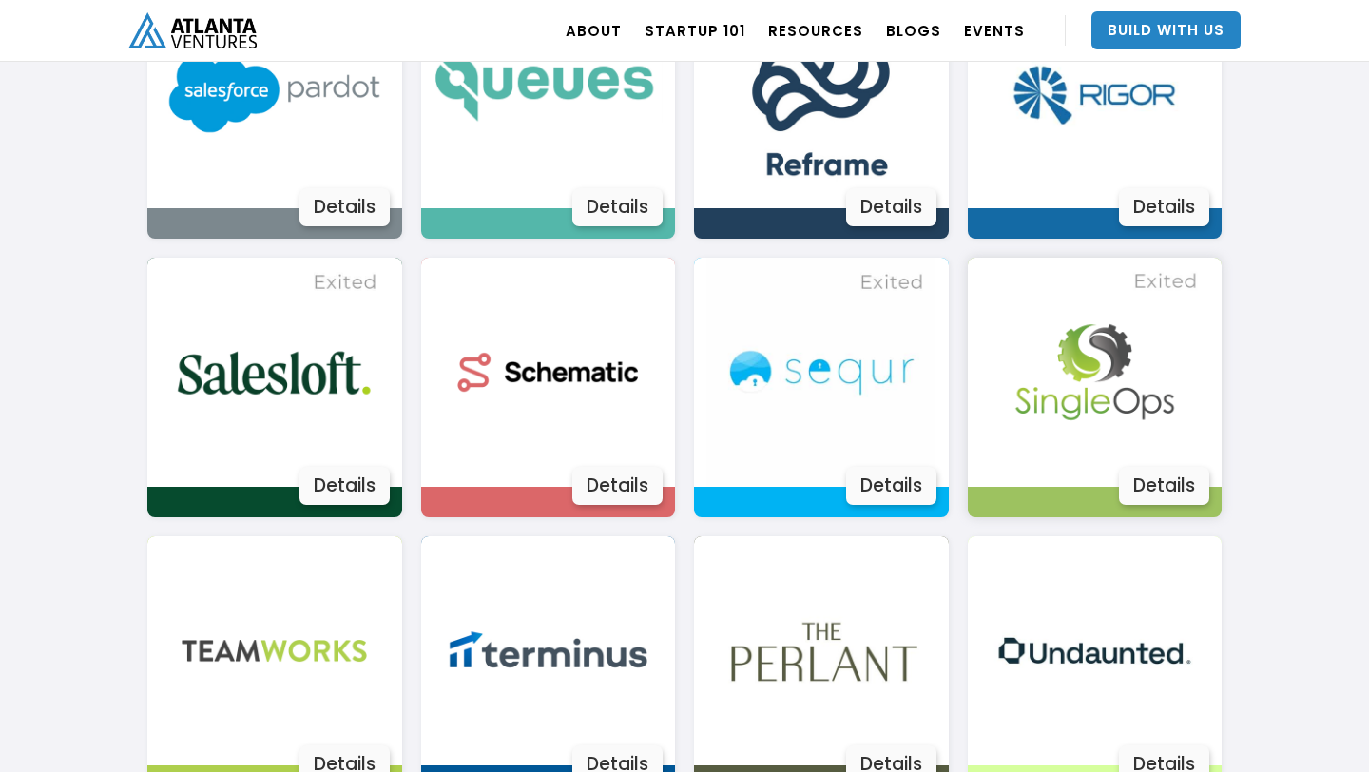
click at [1107, 392] on img at bounding box center [1094, 372] width 229 height 229
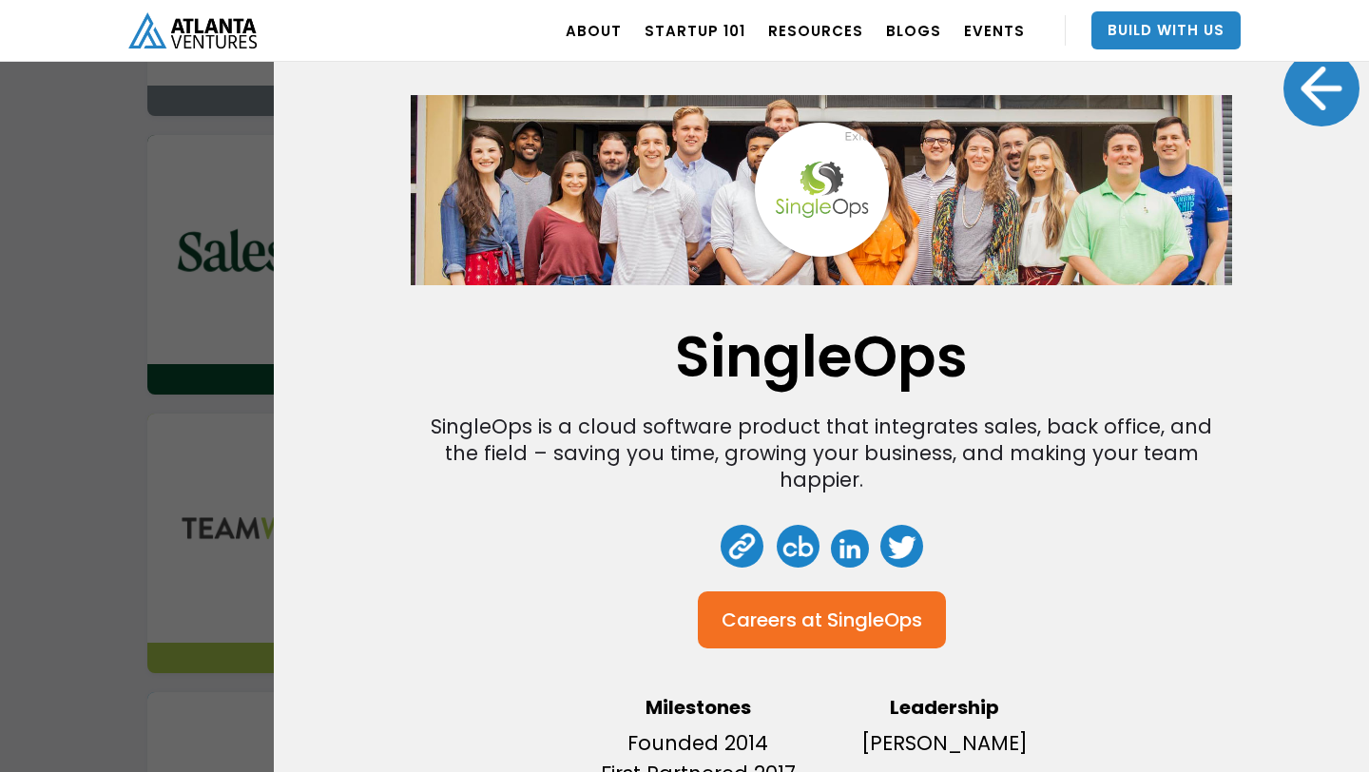
scroll to position [3250, 0]
click at [1315, 100] on div at bounding box center [1321, 88] width 76 height 76
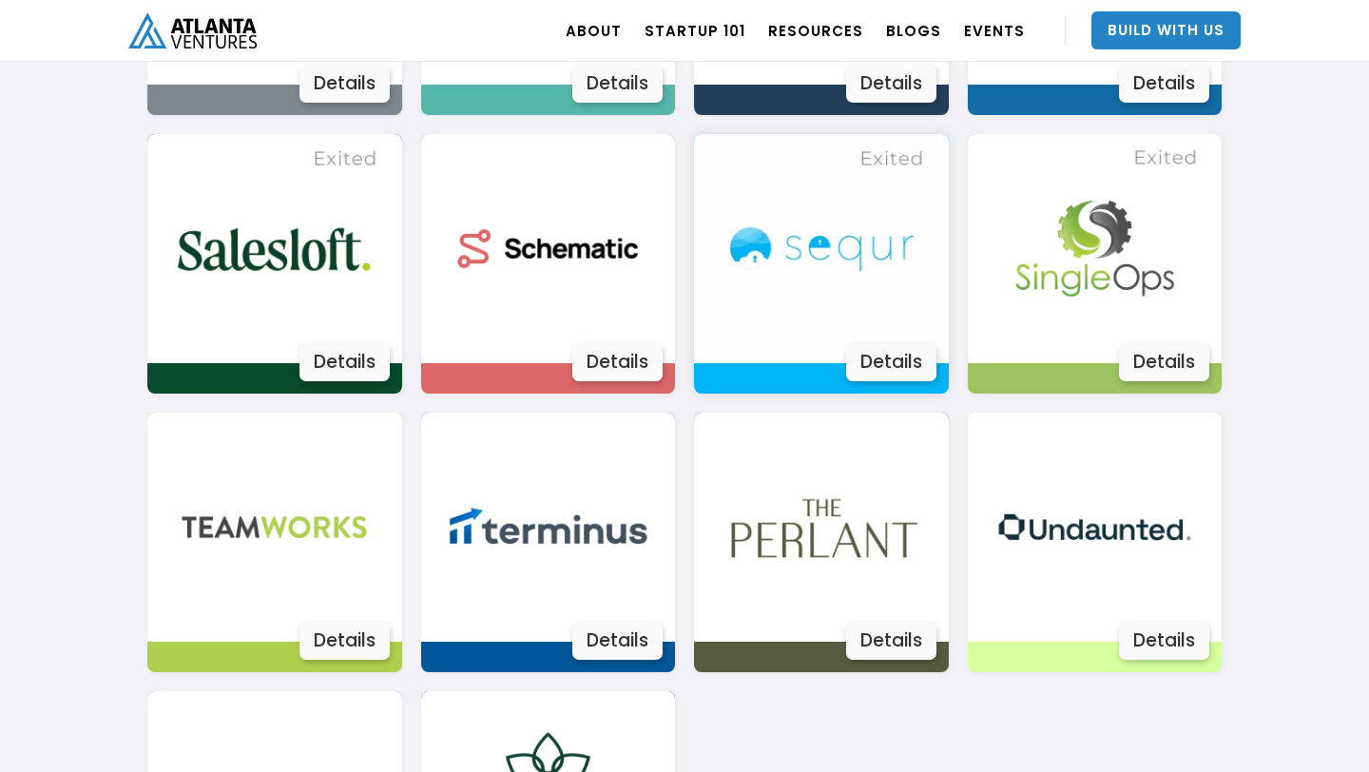
click at [833, 277] on img at bounding box center [820, 248] width 229 height 229
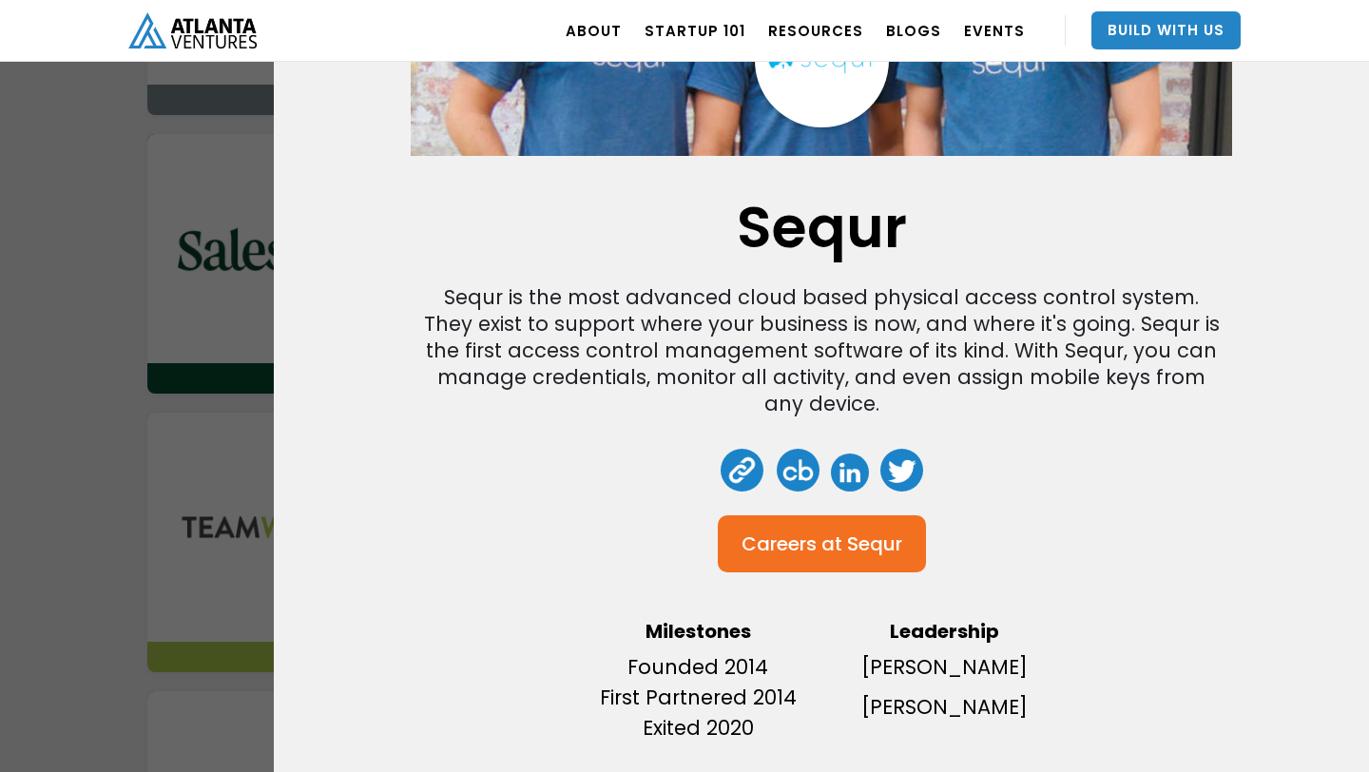
scroll to position [0, 0]
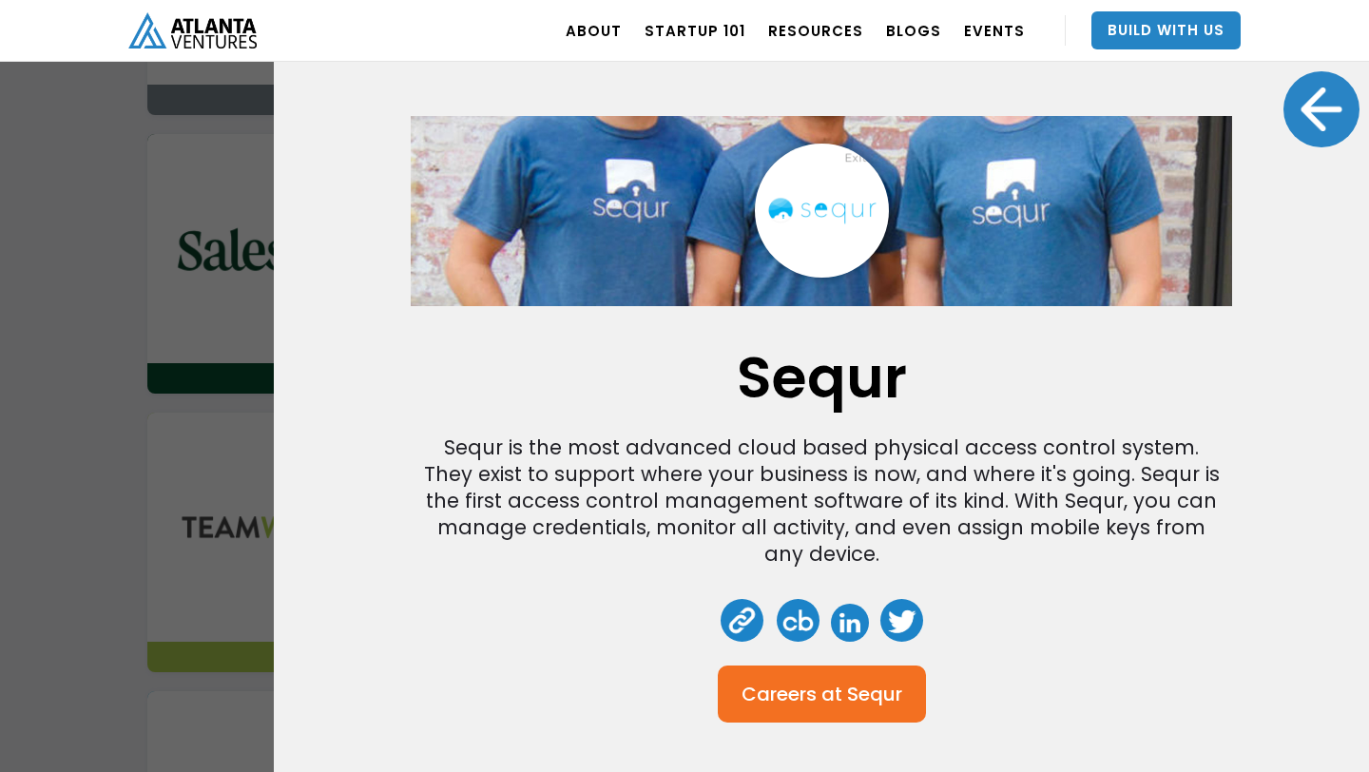
click at [1343, 90] on div at bounding box center [1321, 109] width 76 height 76
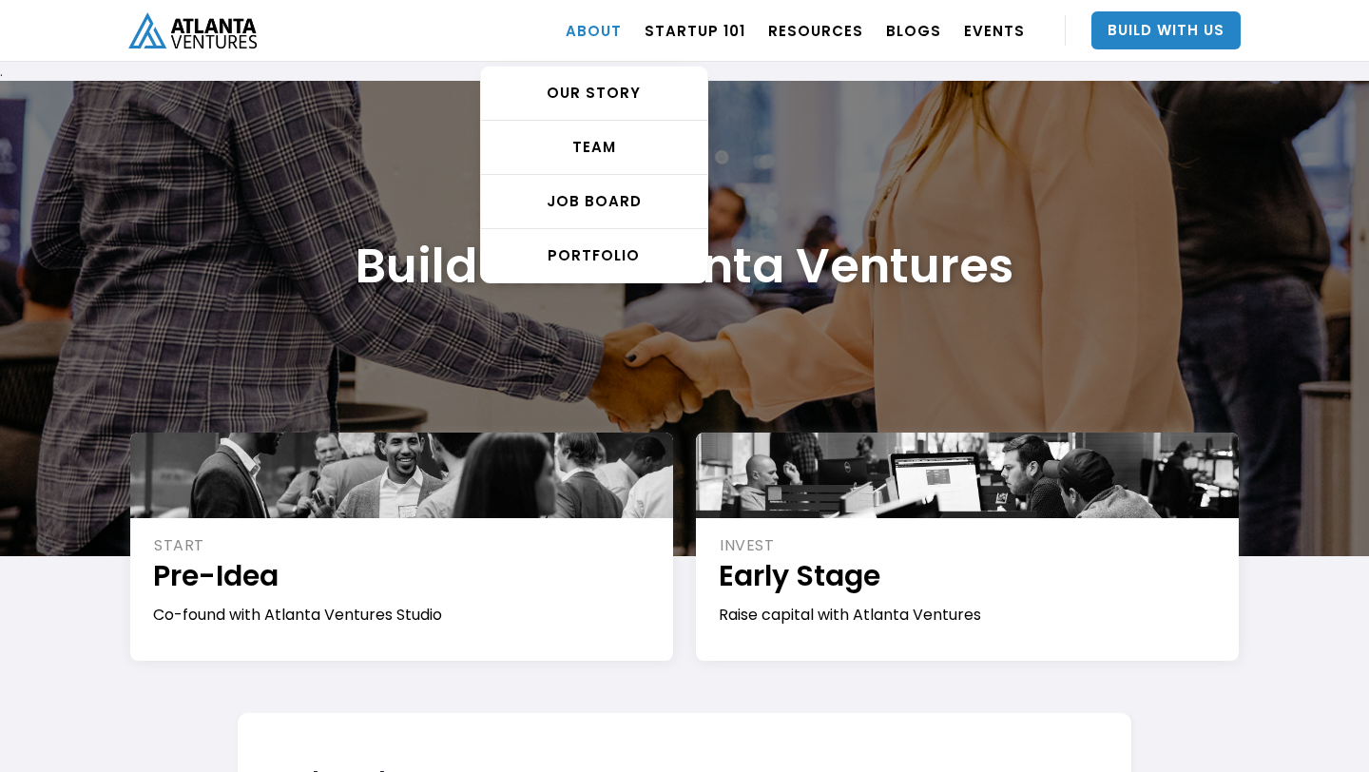
click at [622, 34] on link "ABOUT" at bounding box center [593, 30] width 56 height 53
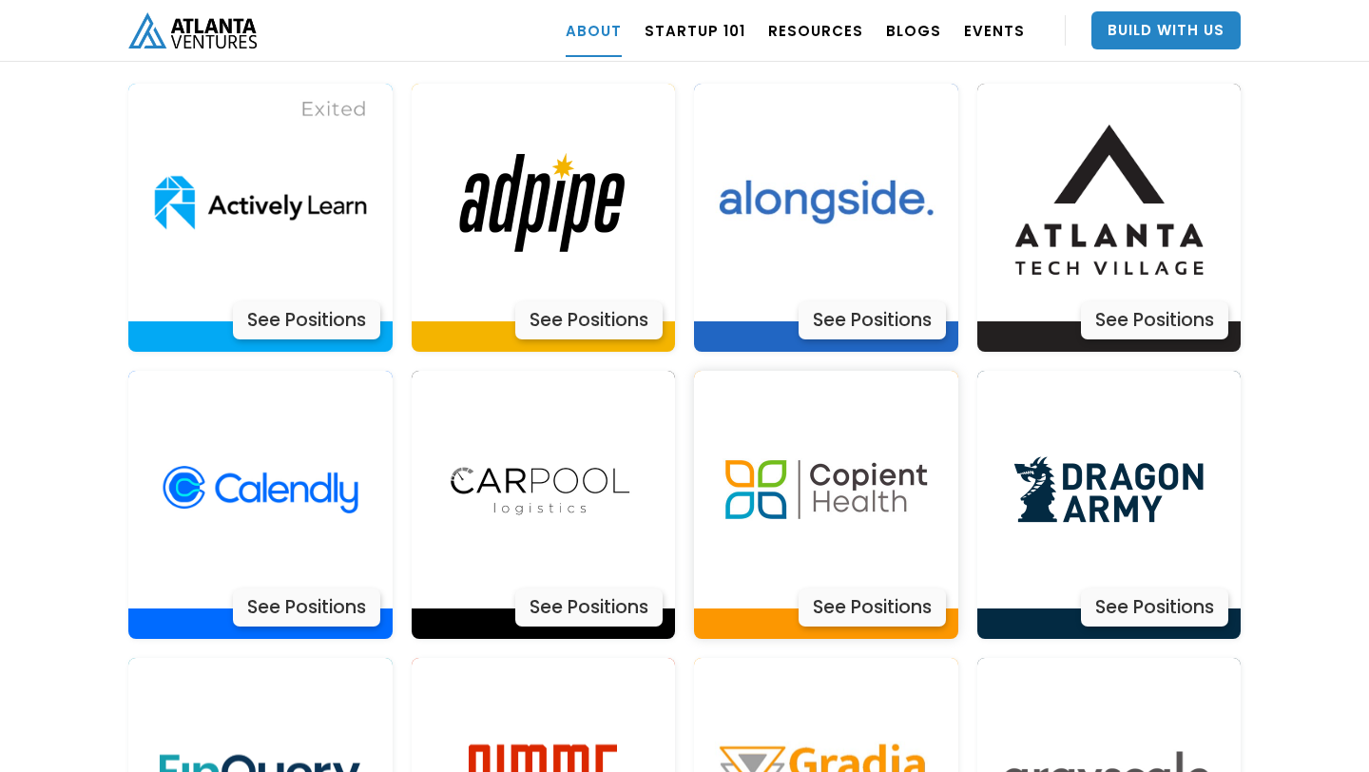
scroll to position [4142, 0]
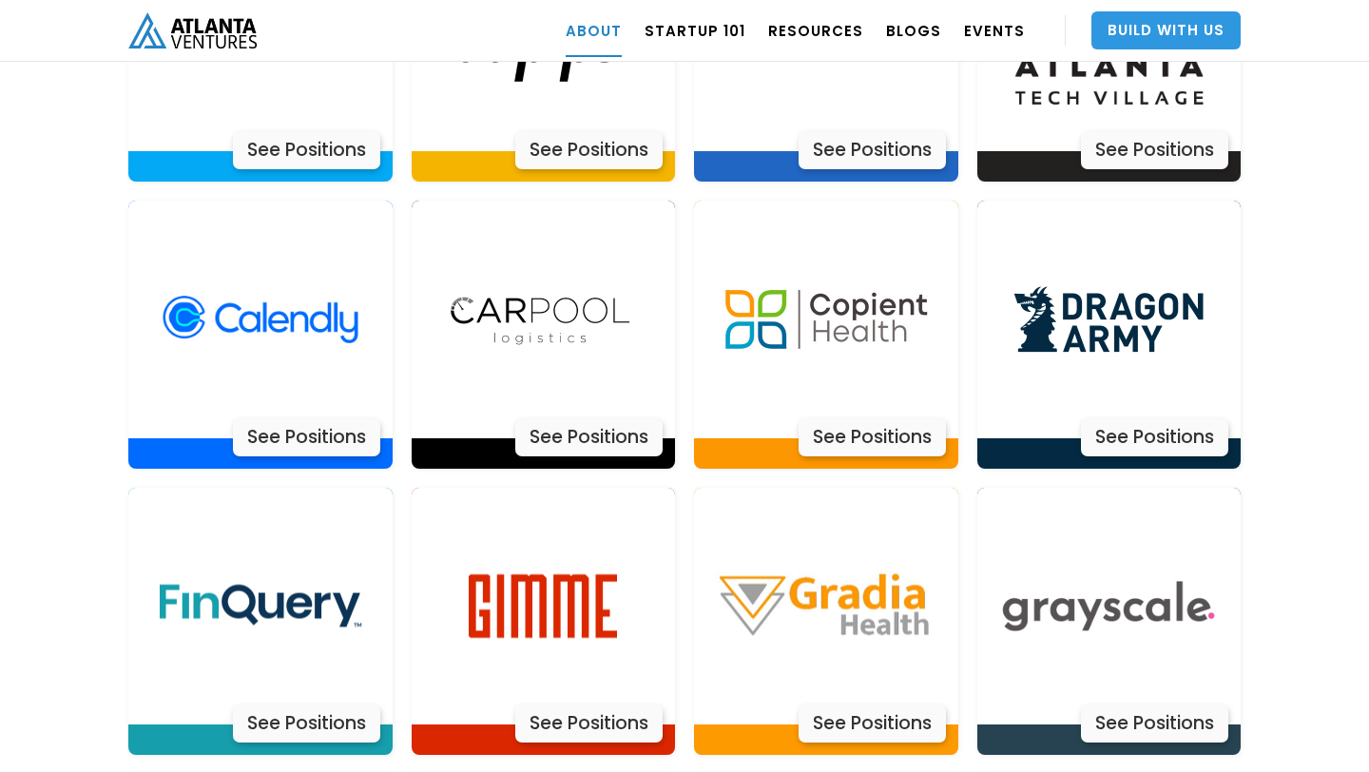
click at [1130, 42] on link "Build With Us" at bounding box center [1165, 30] width 149 height 38
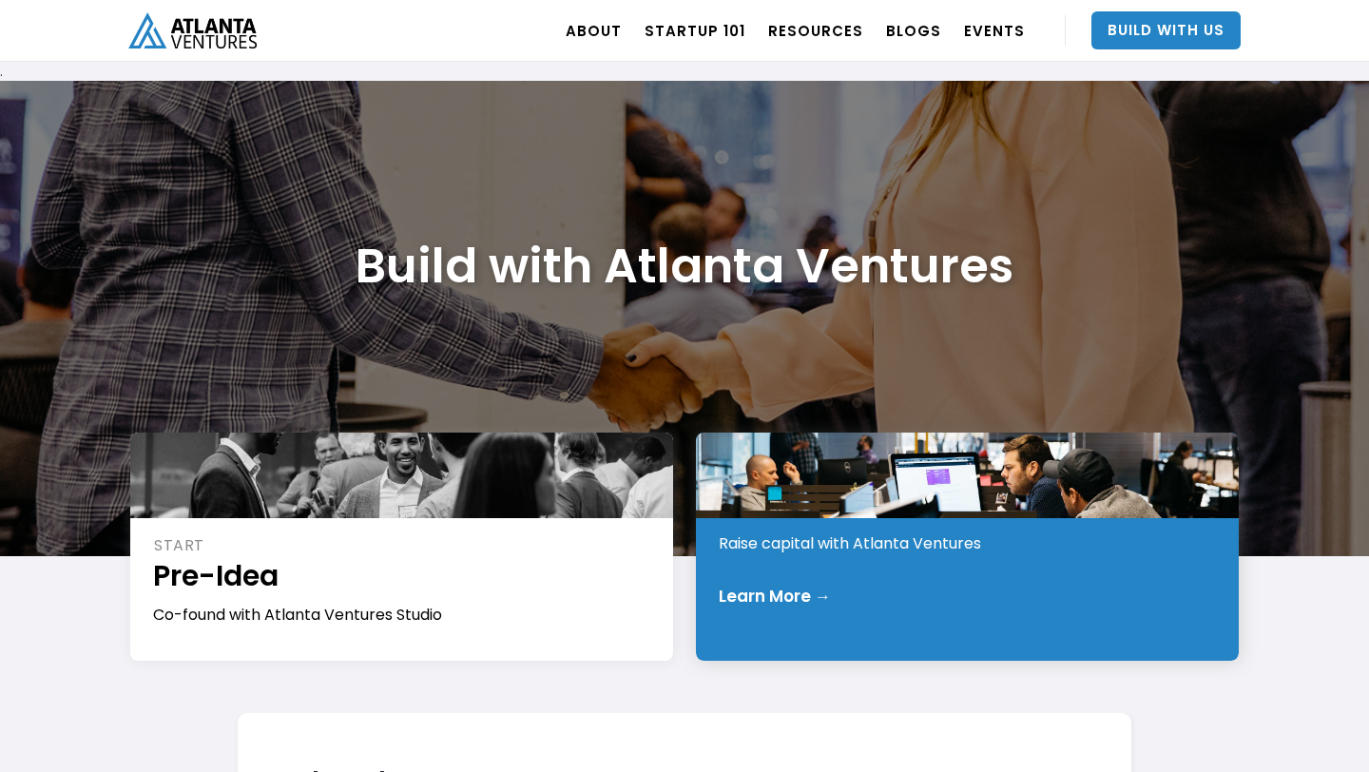
click at [791, 596] on div "Learn More →" at bounding box center [774, 595] width 112 height 19
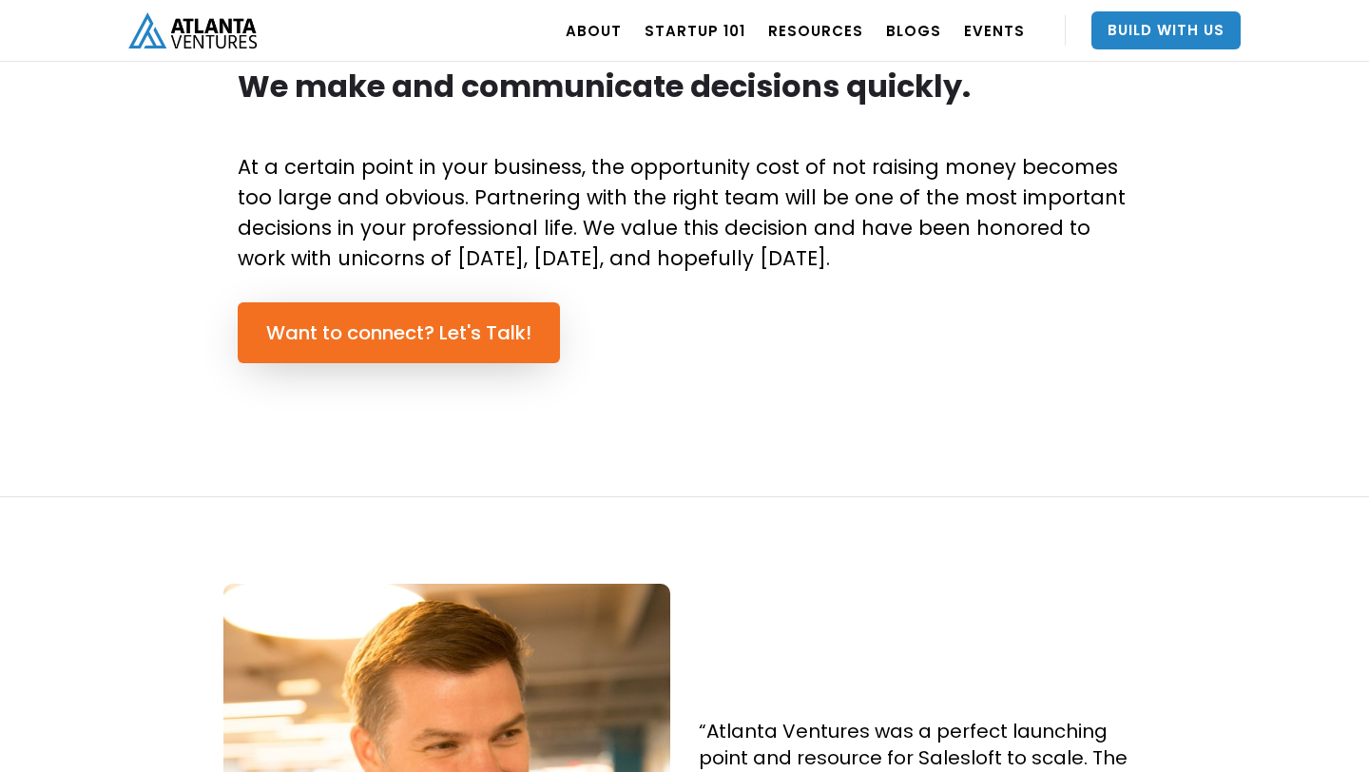
scroll to position [1321, 0]
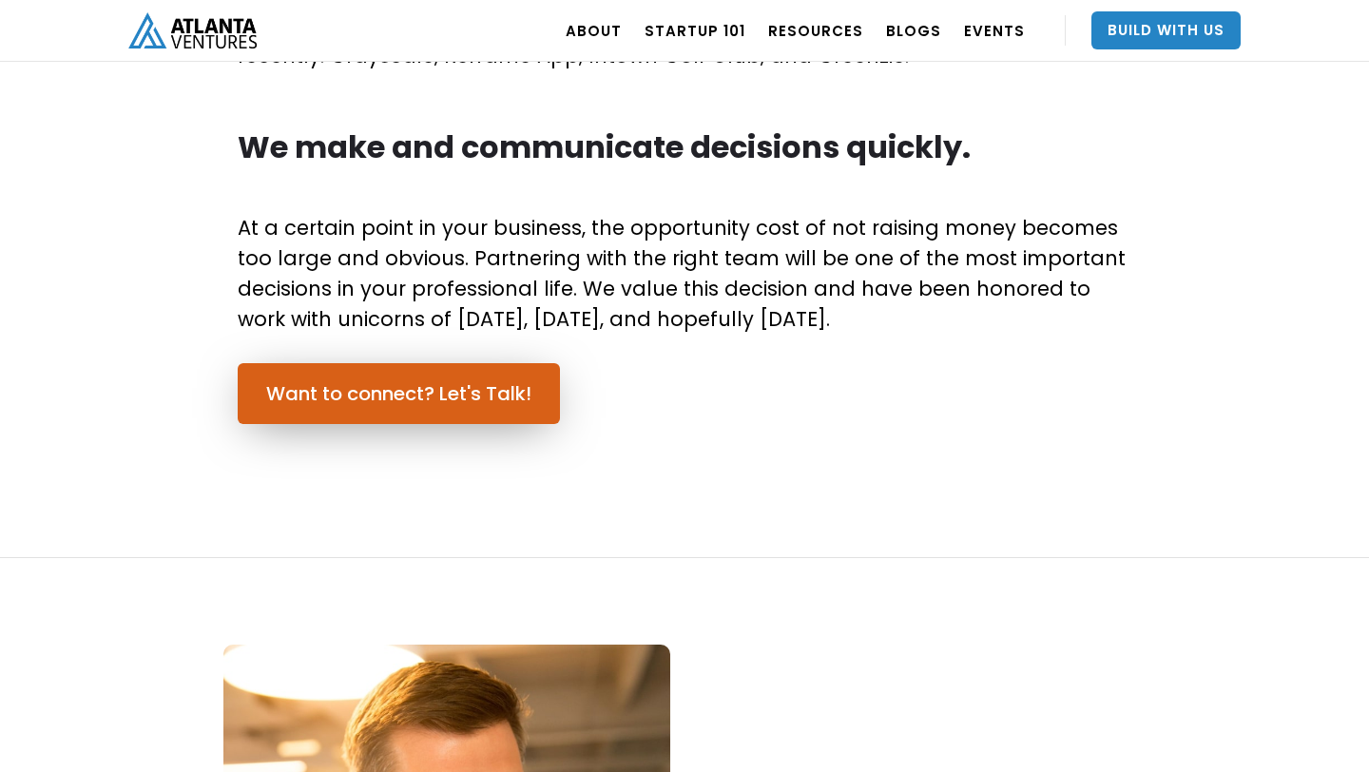
click at [519, 397] on link "Want to connect? Let's Talk!" at bounding box center [399, 393] width 322 height 61
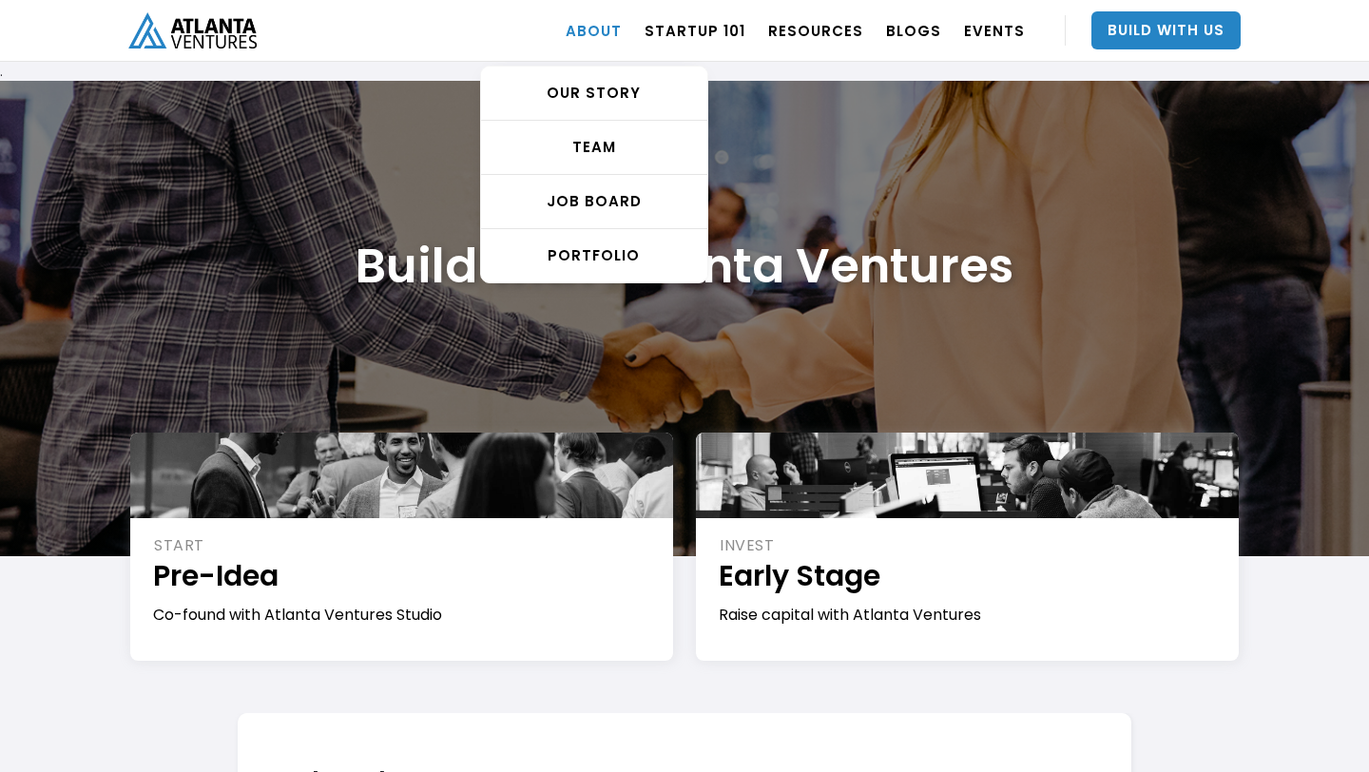
click at [611, 38] on link "ABOUT" at bounding box center [593, 30] width 56 height 53
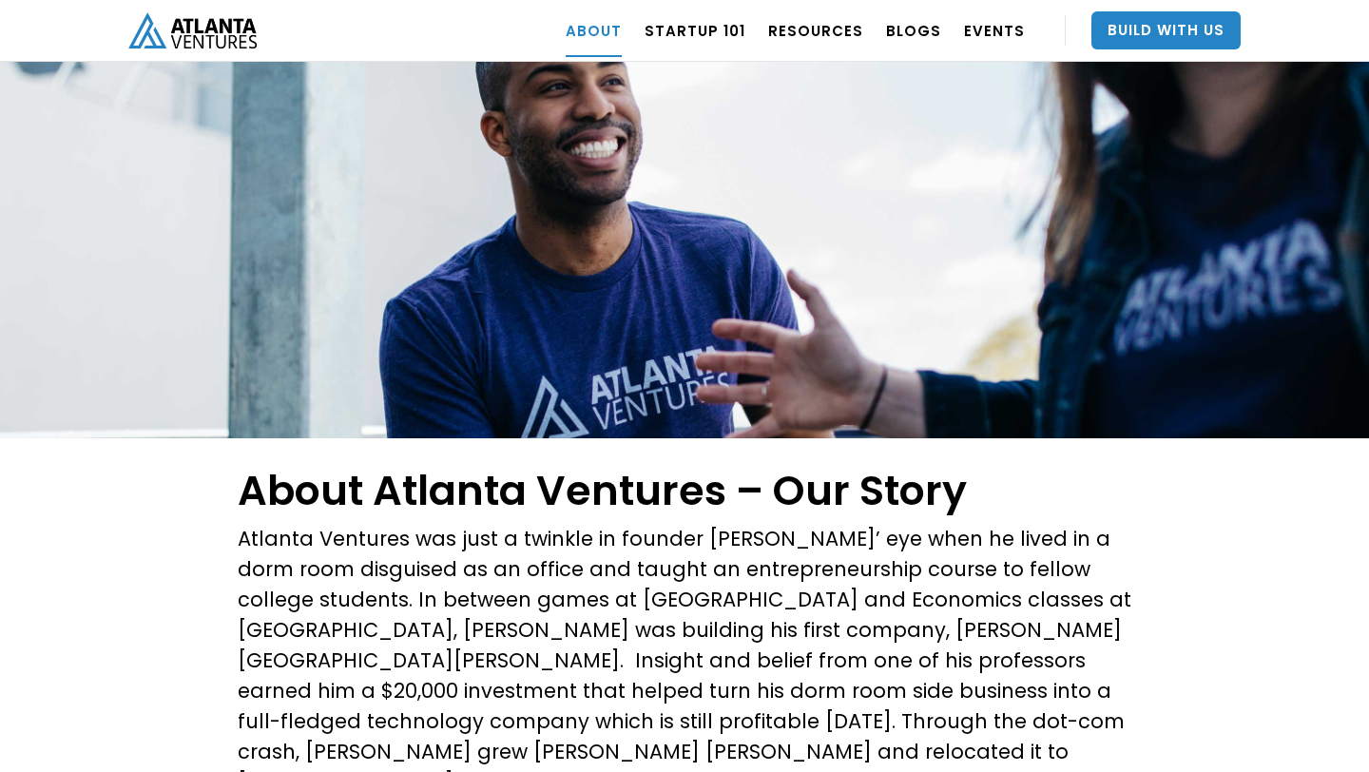
scroll to position [27, 0]
